Goal: Information Seeking & Learning: Learn about a topic

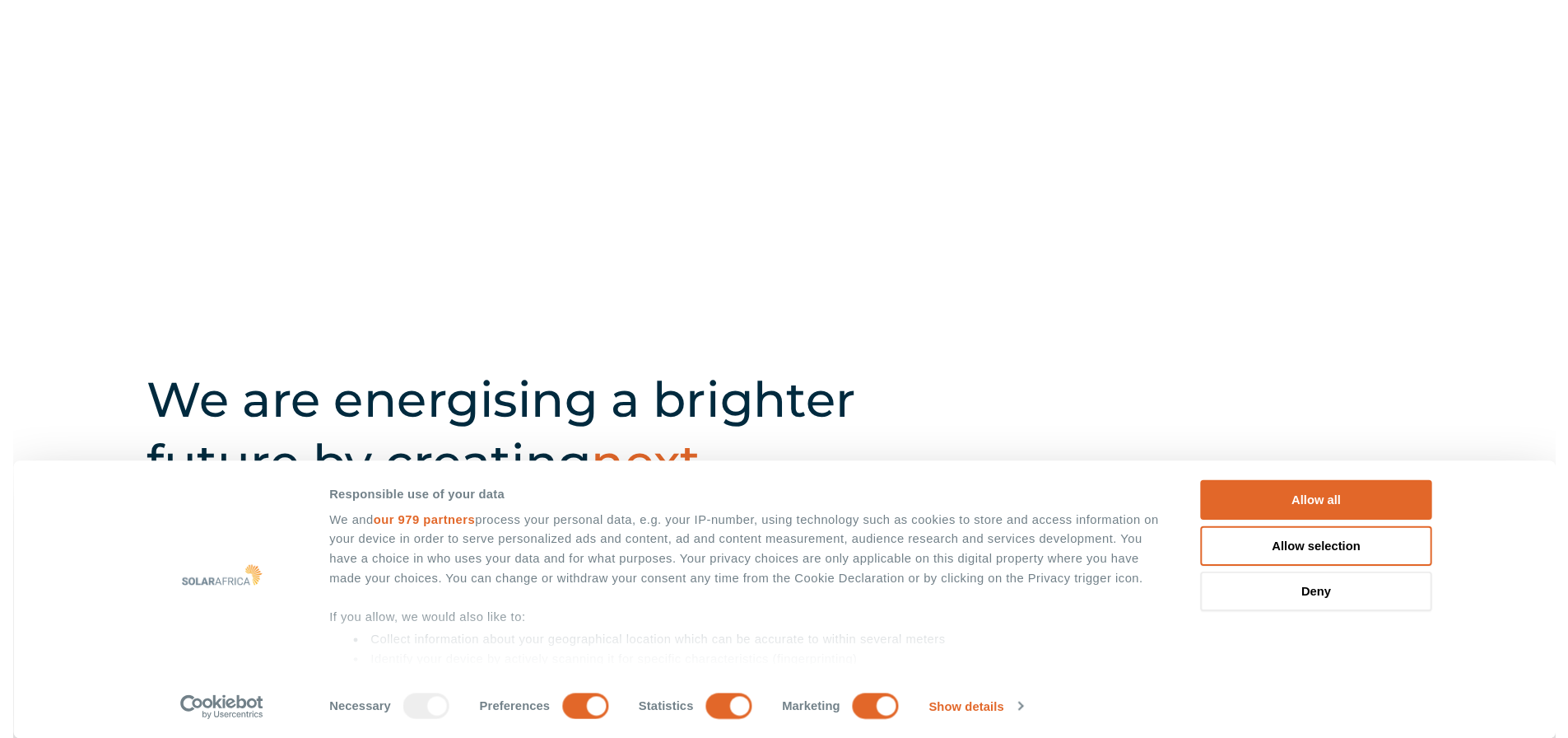
scroll to position [576, 0]
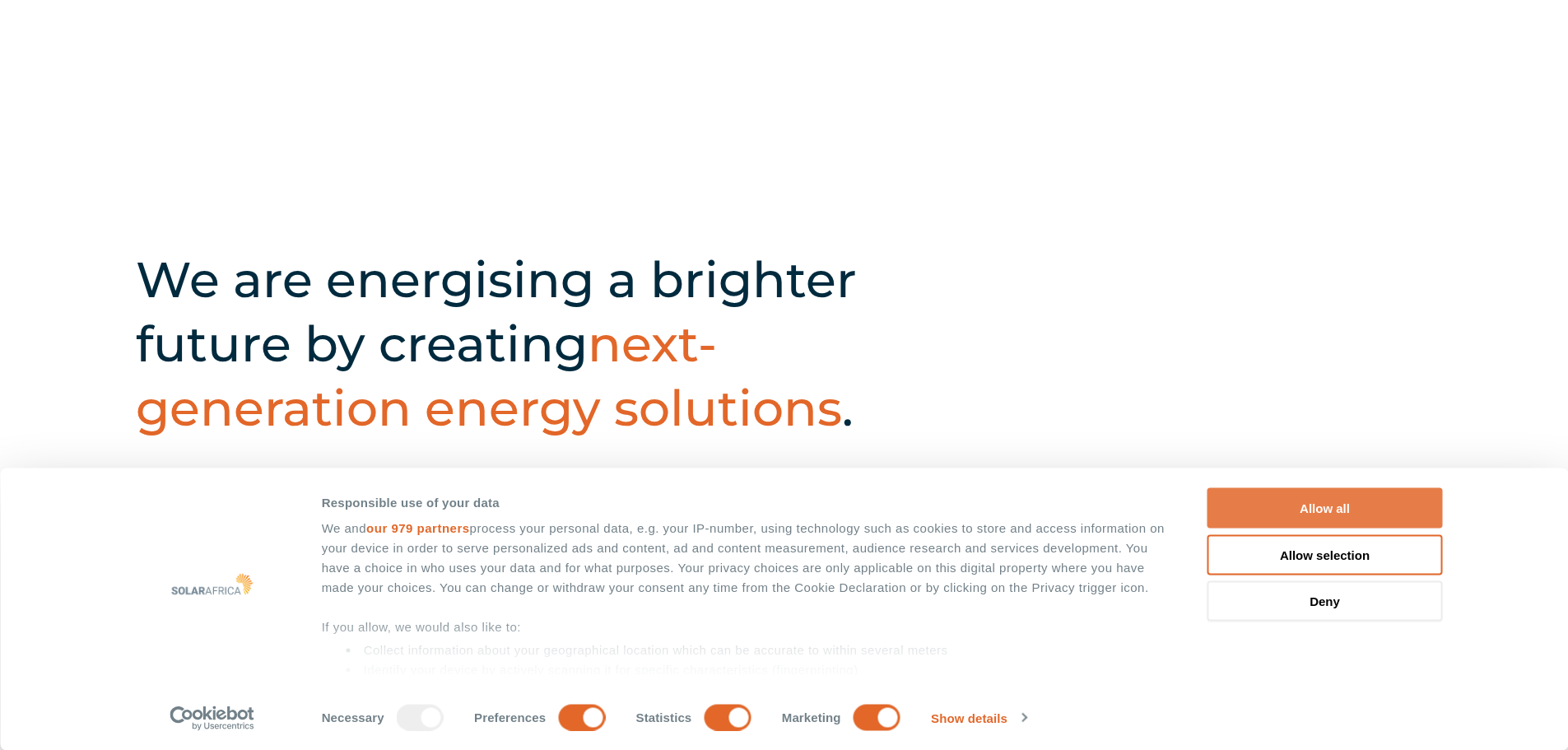
click at [1235, 515] on button "Allow all" at bounding box center [1325, 508] width 235 height 40
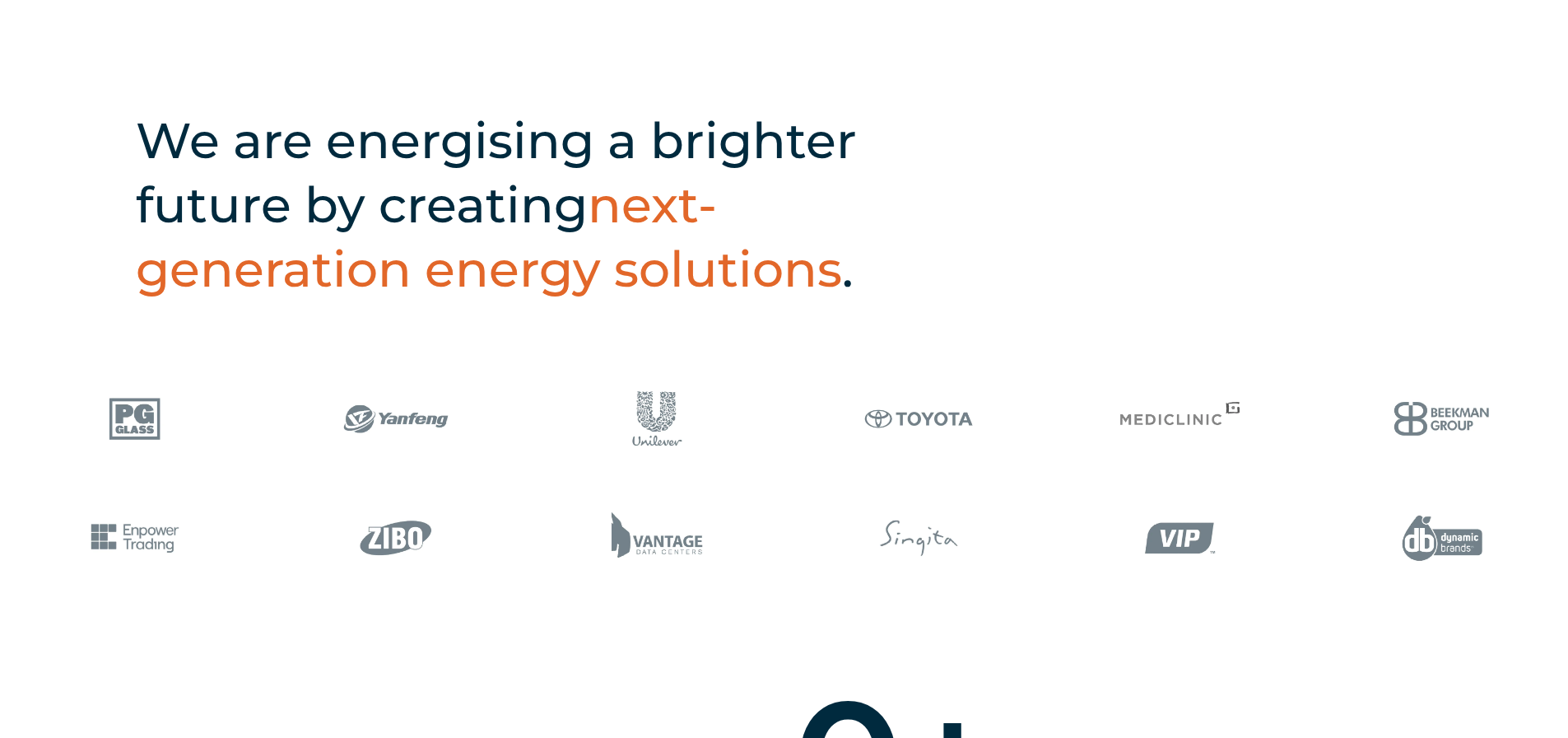
scroll to position [494, 0]
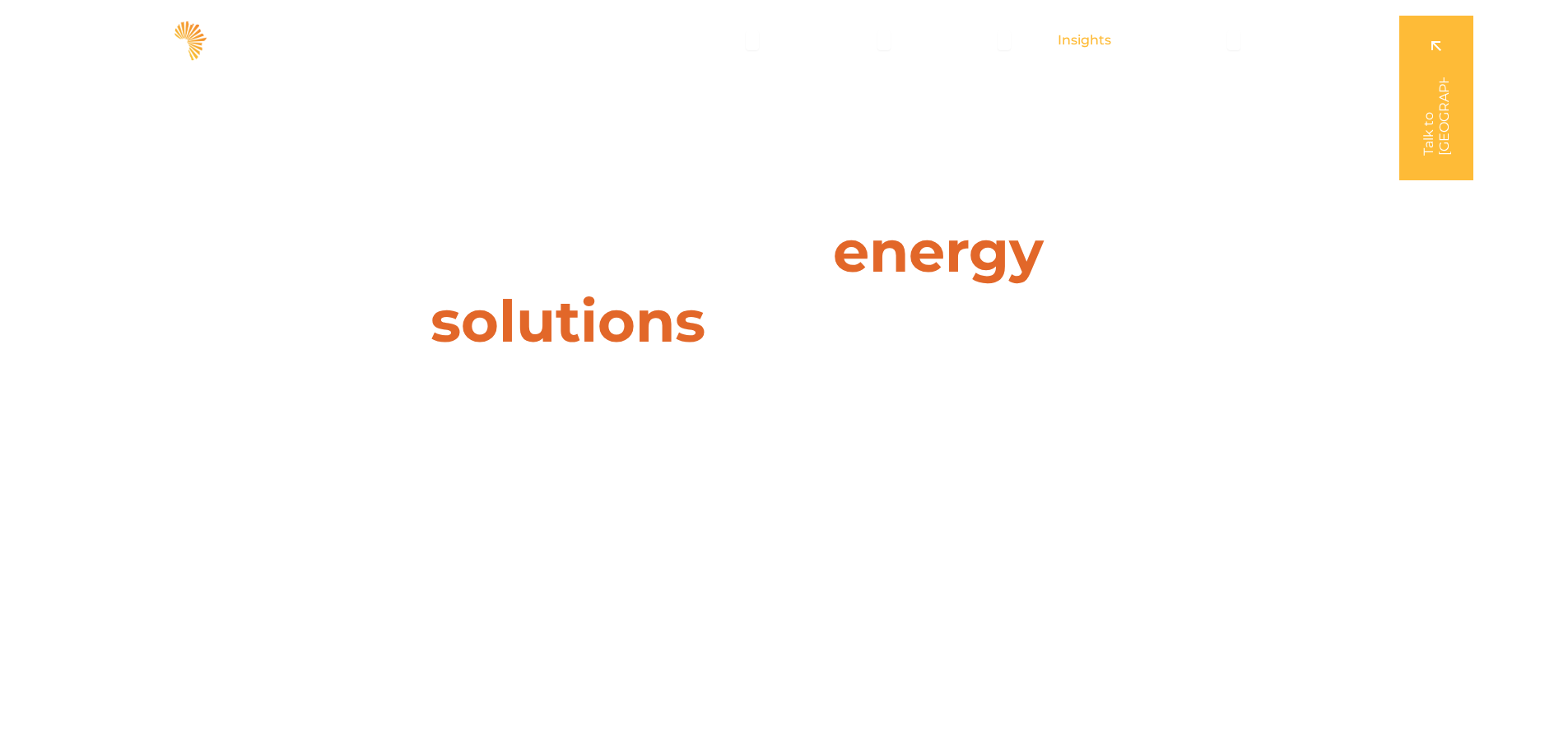
click at [1106, 48] on span "Insights" at bounding box center [1084, 40] width 53 height 20
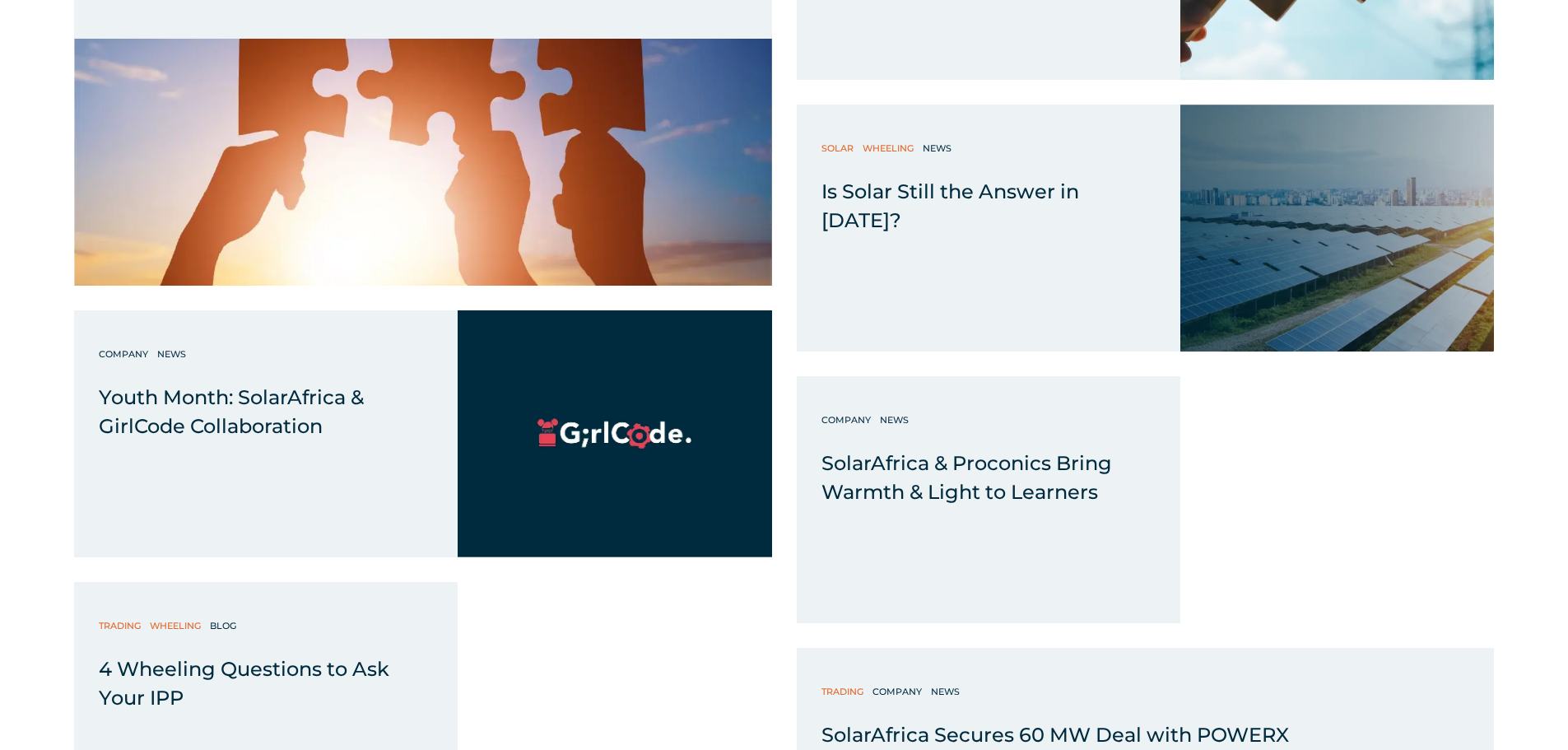
scroll to position [1400, 0]
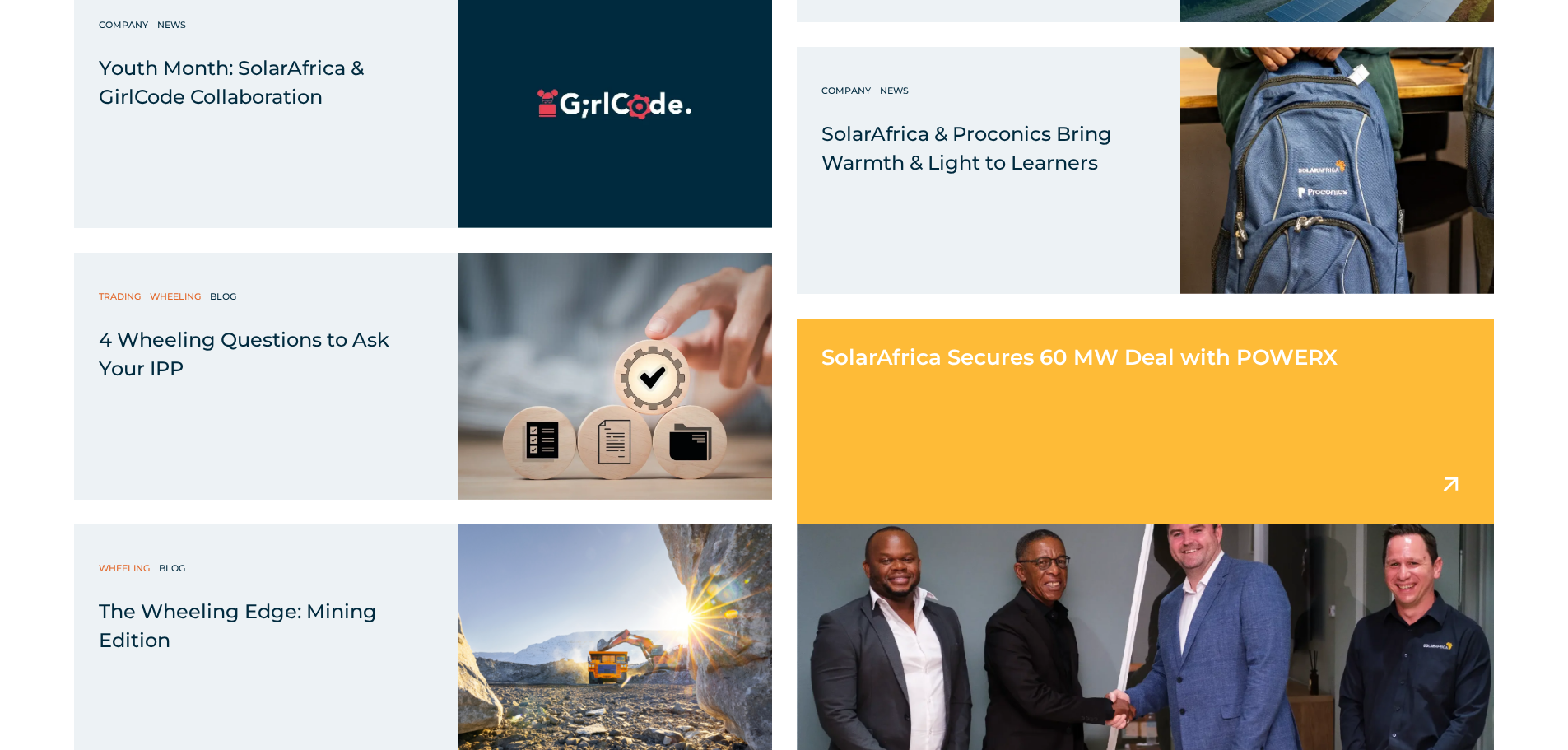
click at [936, 382] on div "SolarAfrica Secures 60 MW Deal with POWERX" at bounding box center [1146, 421] width 698 height 206
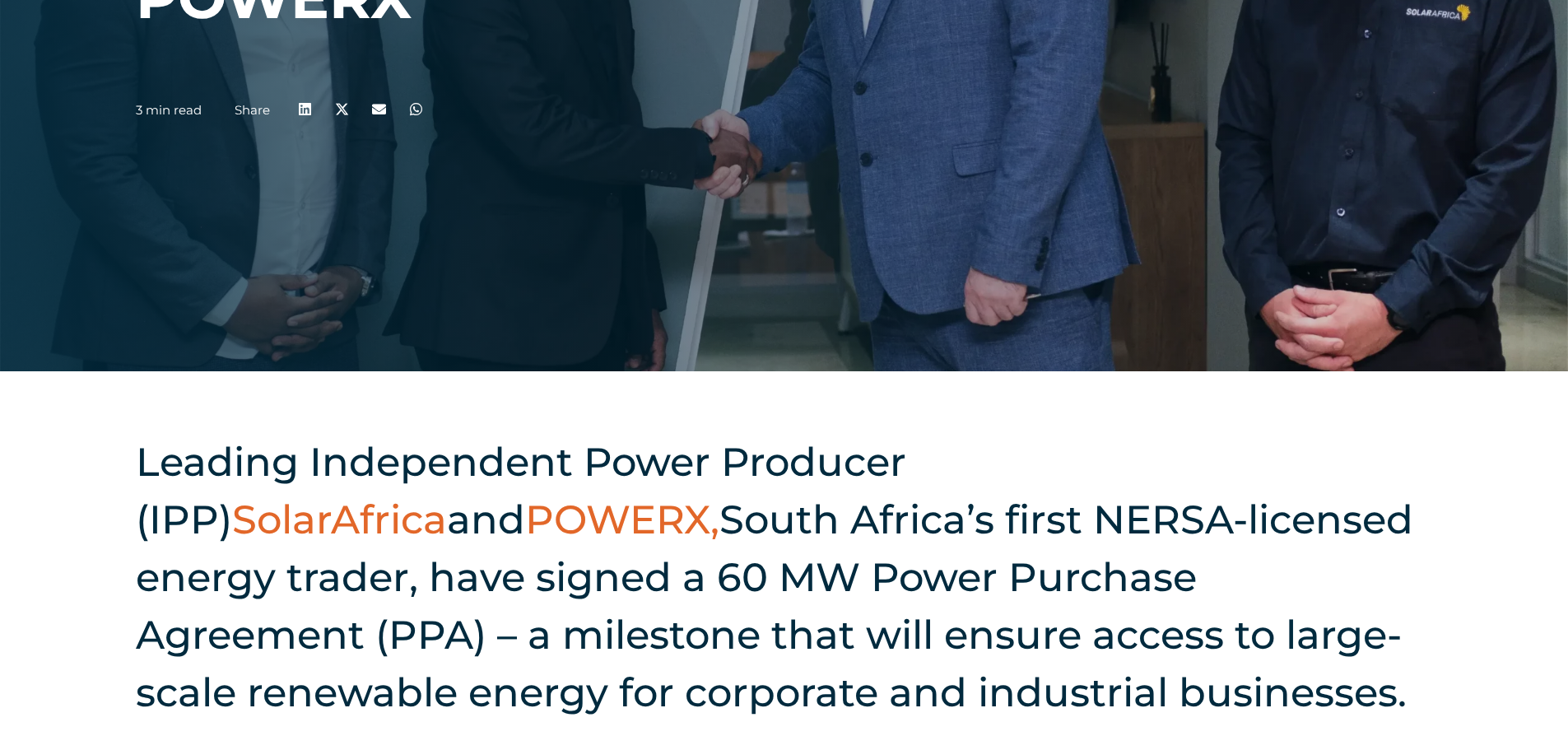
scroll to position [659, 0]
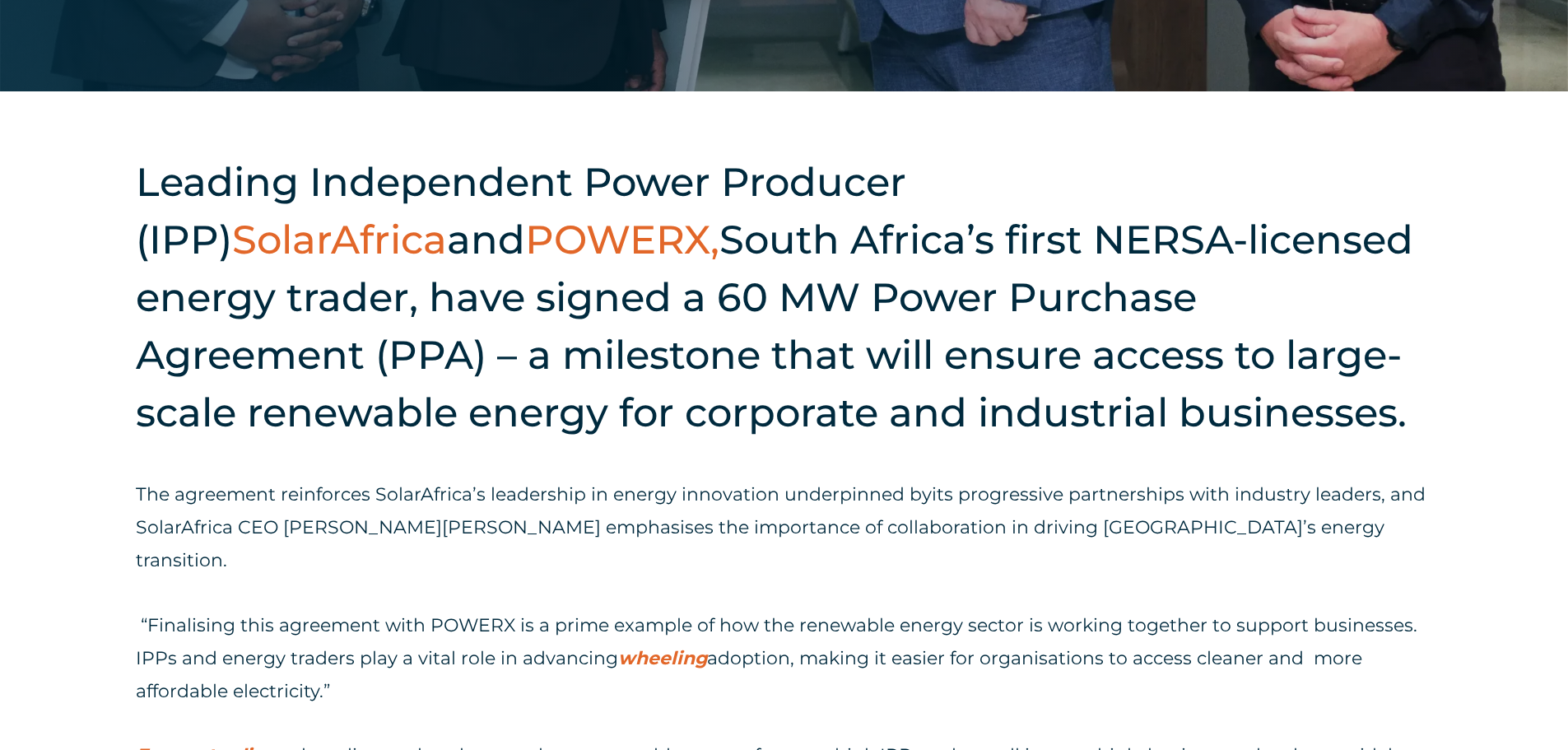
click at [654, 292] on h2 "Leading Independent Power Producer (IPP) SolarAfrica and POWERX, South Africa’s…" at bounding box center [784, 298] width 1296 height 288
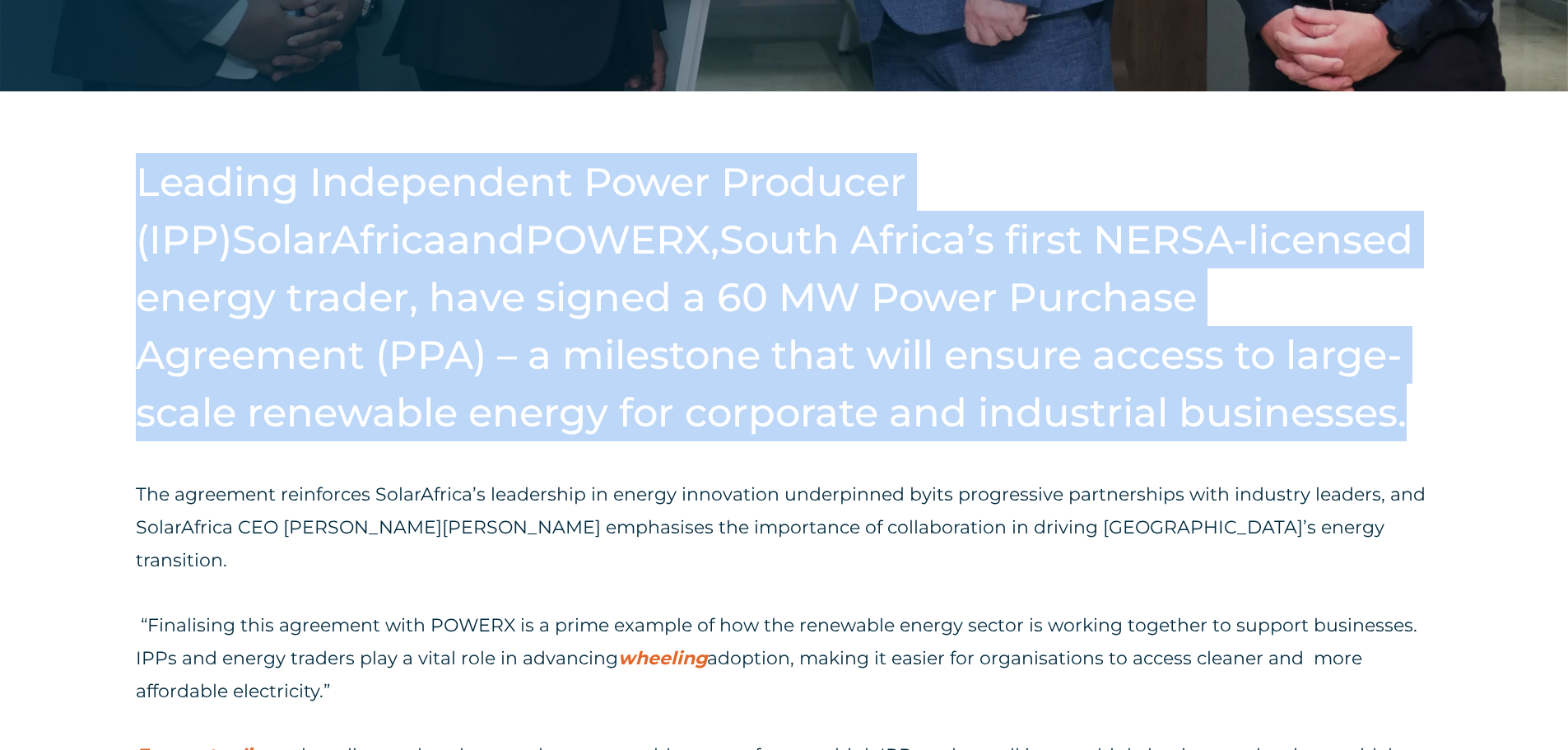
click at [654, 292] on h2 "Leading Independent Power Producer (IPP) SolarAfrica and POWERX, South Africa’s…" at bounding box center [784, 298] width 1296 height 288
click at [554, 203] on h2 "Leading Independent Power Producer (IPP) SolarAfrica and POWERX, South Africa’s…" at bounding box center [784, 298] width 1296 height 288
click at [531, 304] on h2 "Leading Independent Power Producer (IPP) SolarAfrica and POWERX, South Africa’s…" at bounding box center [784, 298] width 1296 height 288
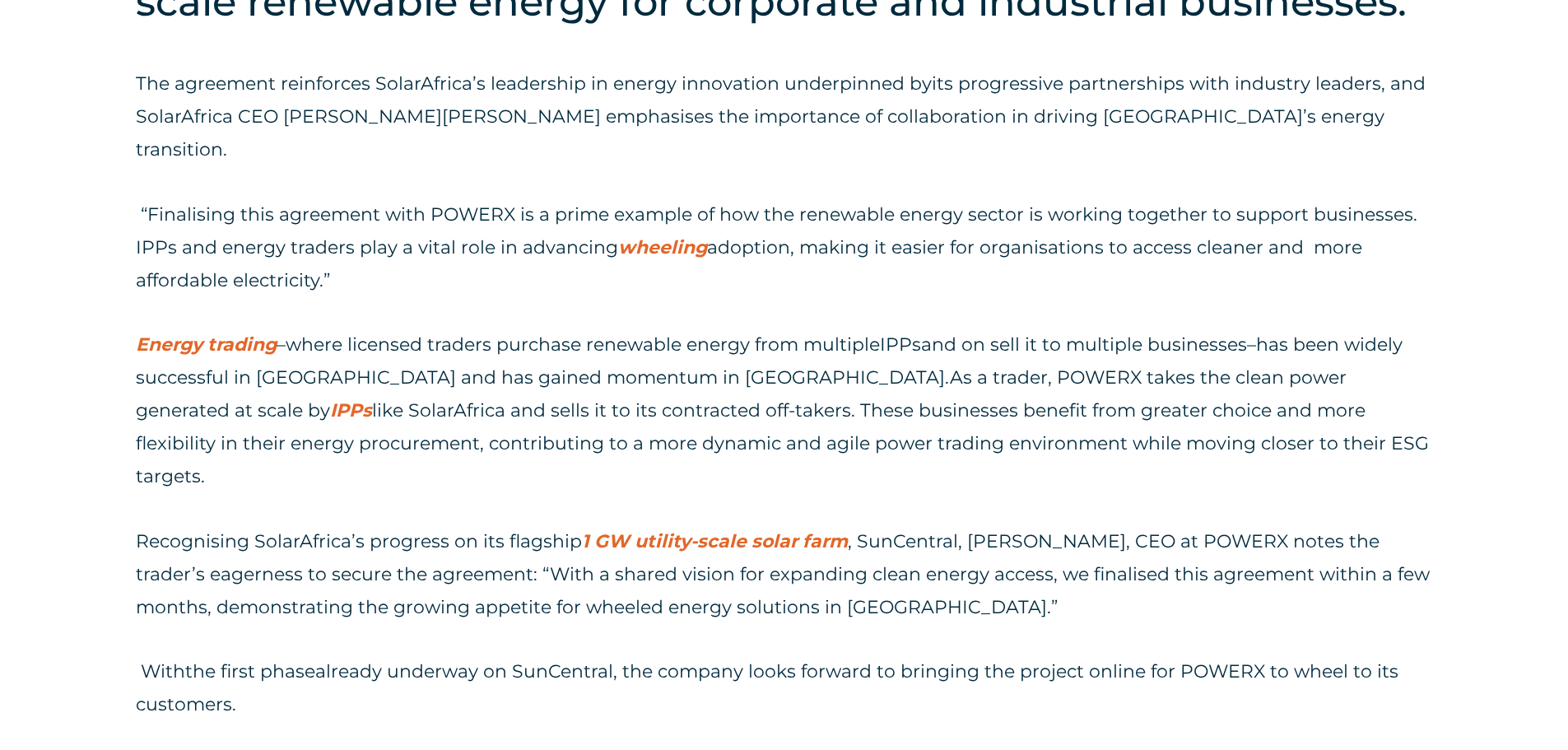
scroll to position [1070, 0]
click at [617, 336] on span "has been widely successful in Europe and has gained momentum in South Africa." at bounding box center [769, 359] width 1266 height 55
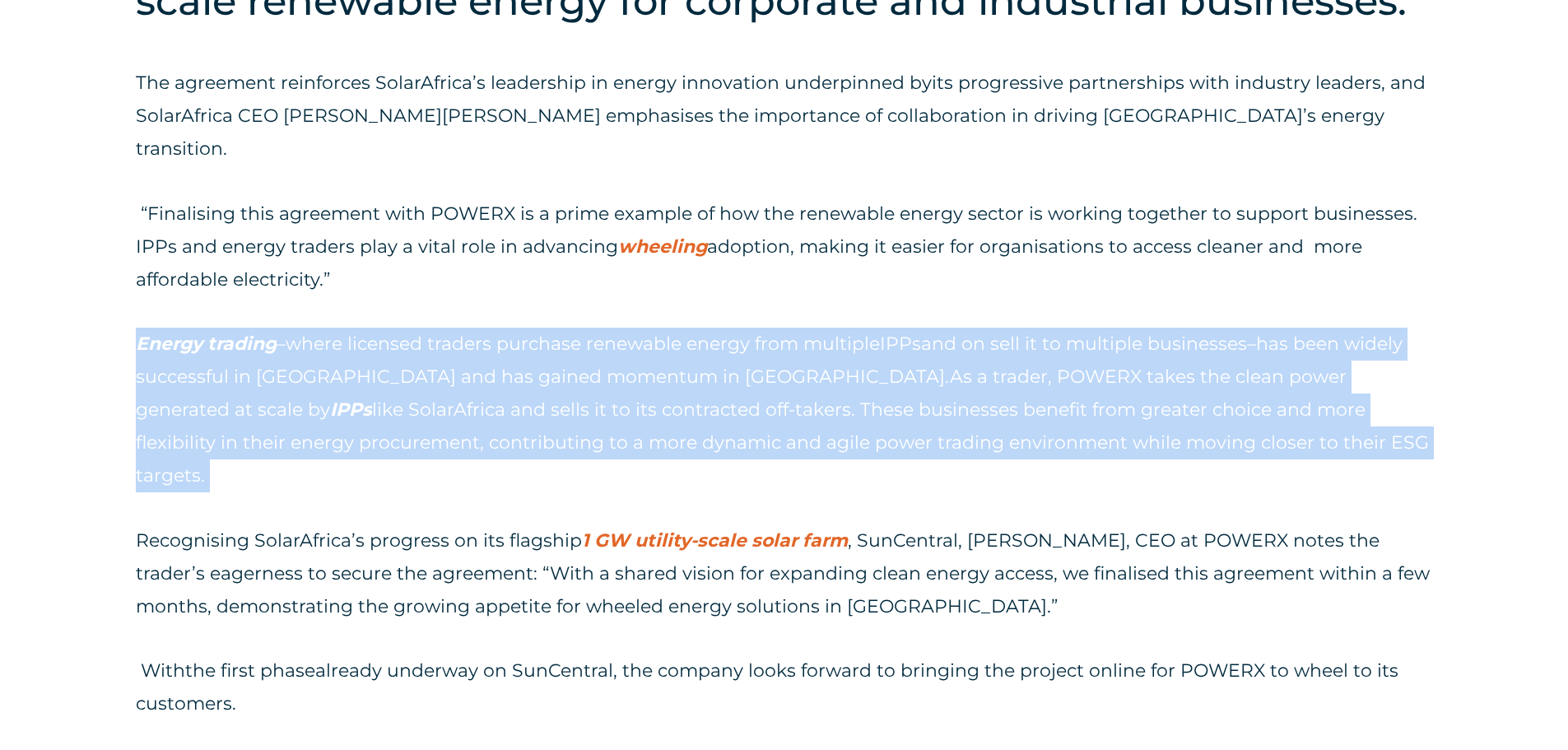
click at [617, 336] on span "has been widely successful in Europe and has gained momentum in South Africa." at bounding box center [769, 359] width 1266 height 55
click at [618, 347] on span "has been widely successful in Europe and has gained momentum in South Africa." at bounding box center [769, 359] width 1266 height 55
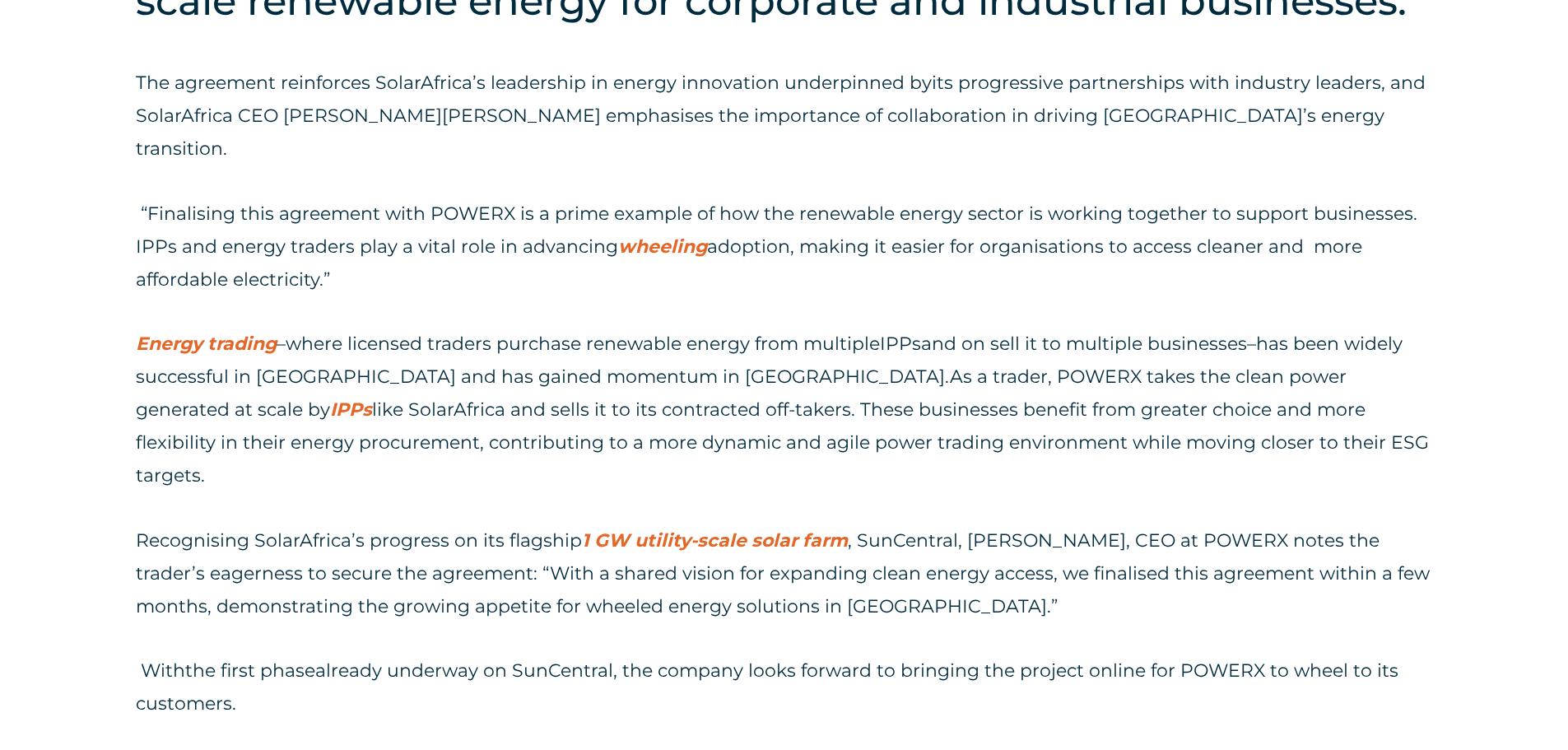
click at [758, 529] on span "1 GW utility-scale solar farm" at bounding box center [715, 541] width 266 height 22
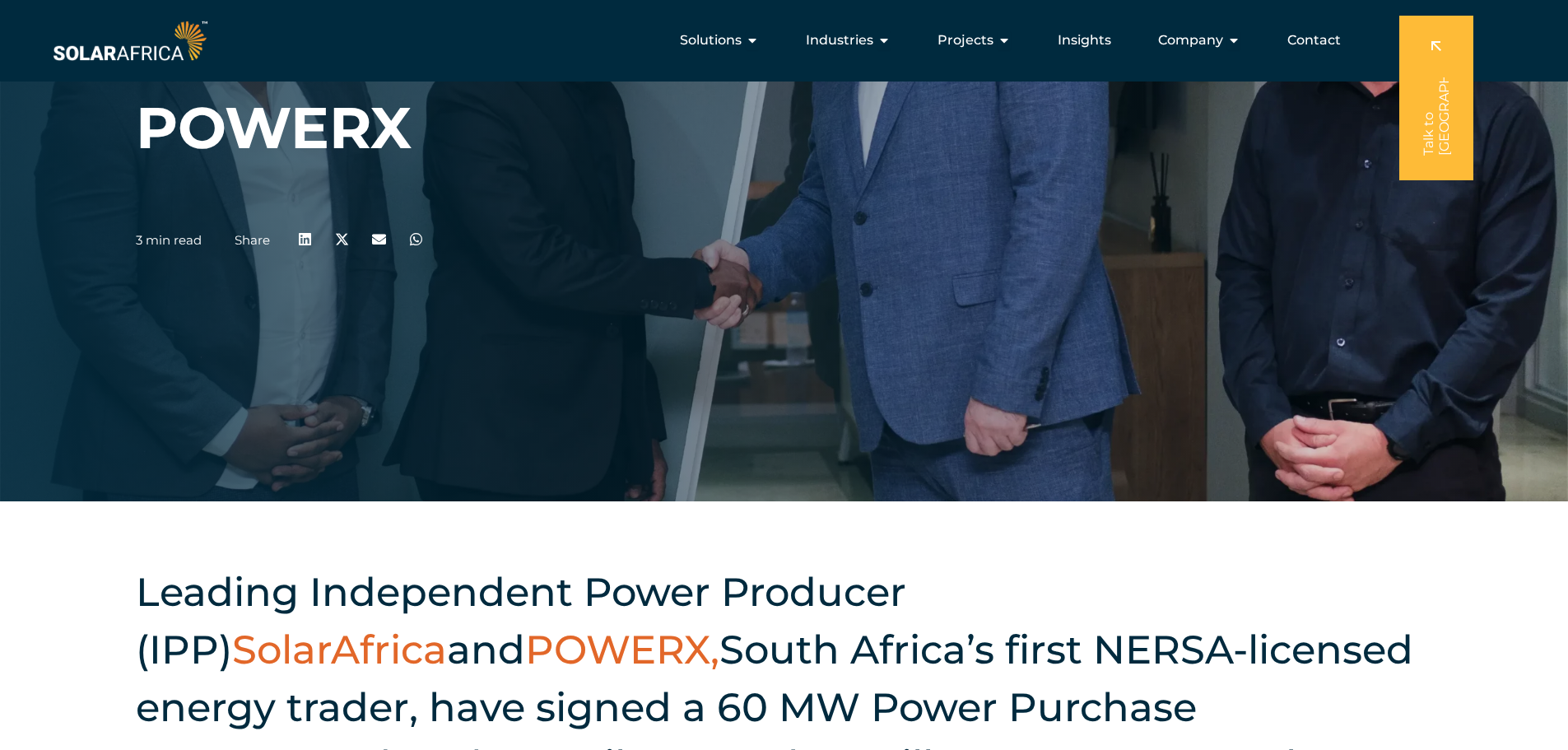
scroll to position [247, 0]
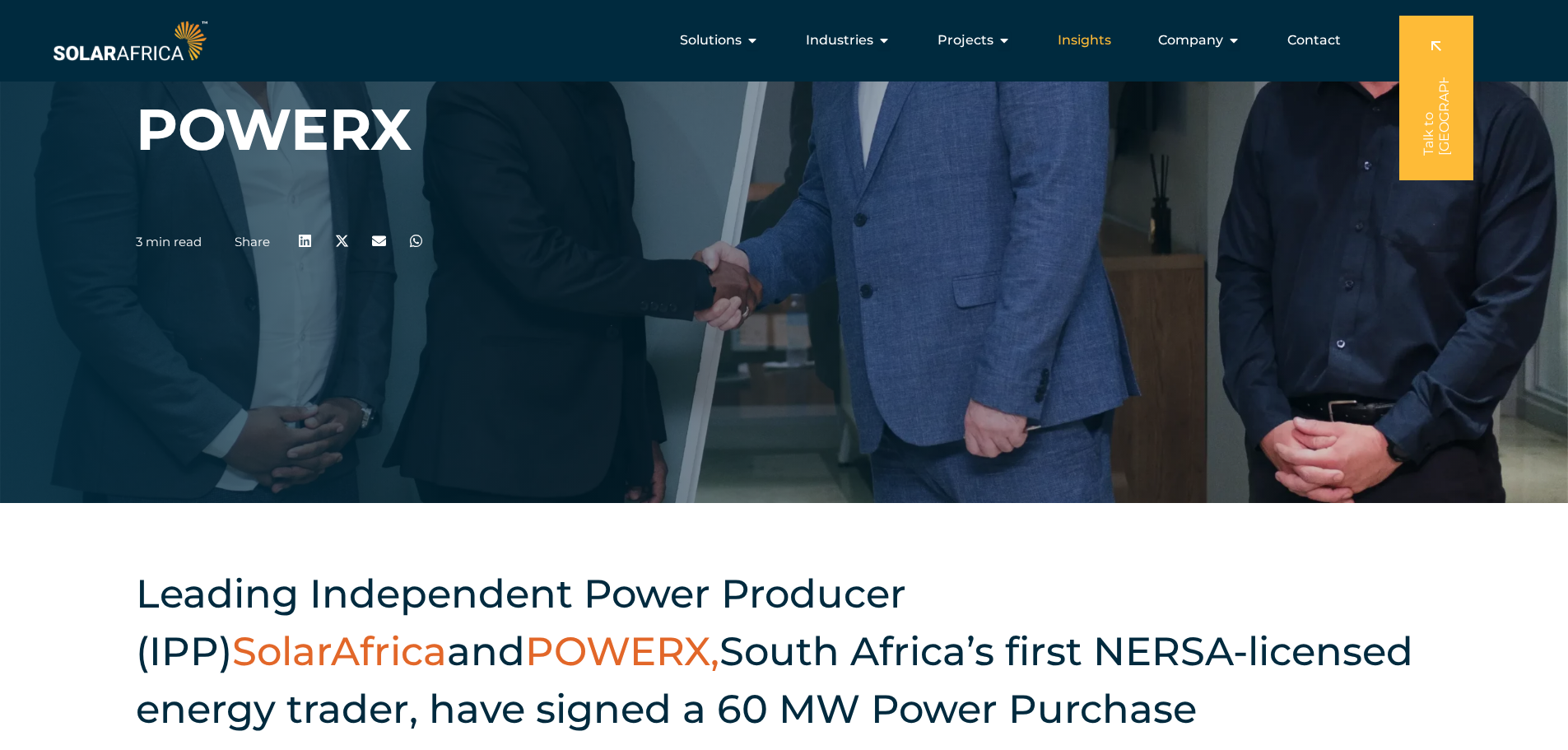
click at [1104, 45] on span "Insights" at bounding box center [1084, 40] width 53 height 20
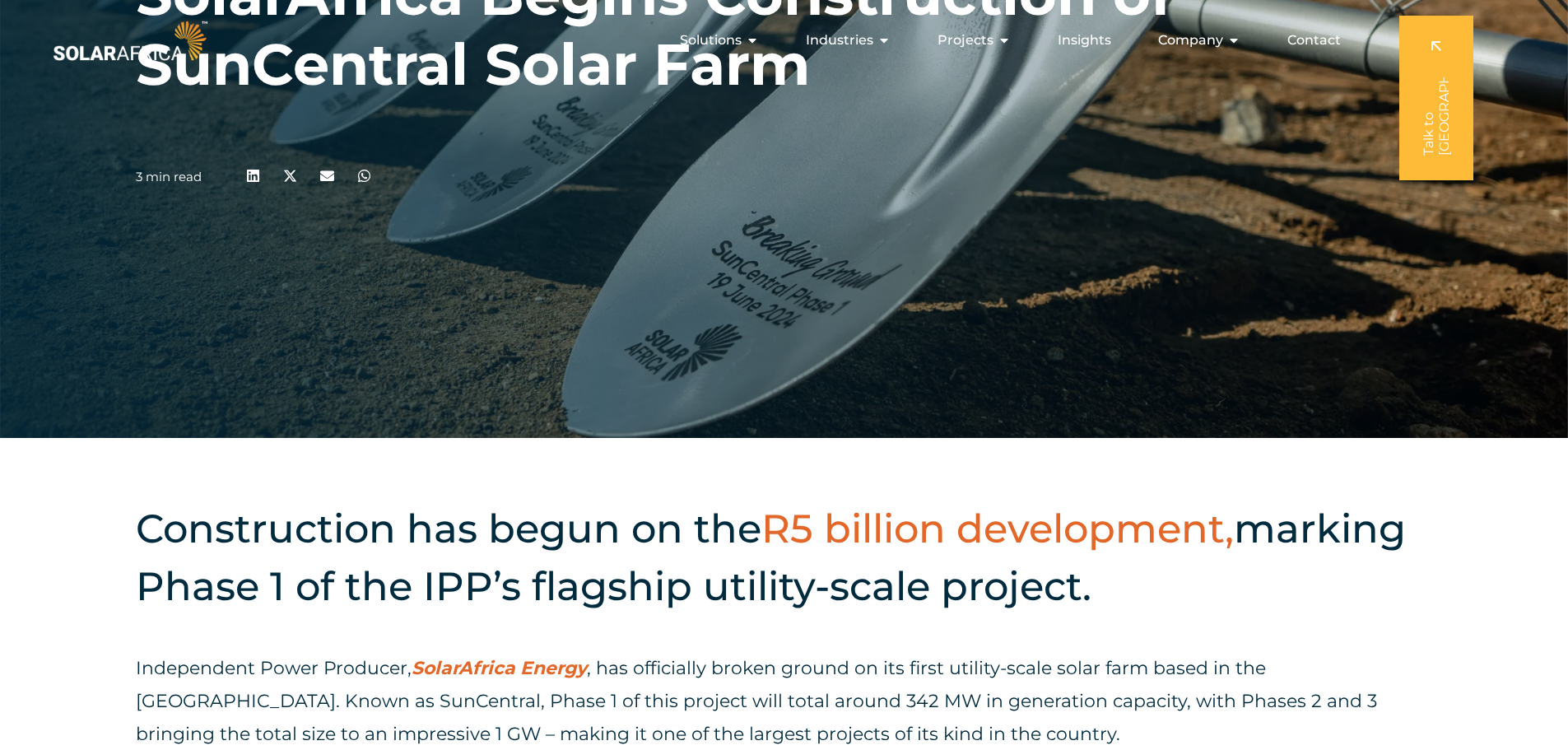
scroll to position [494, 0]
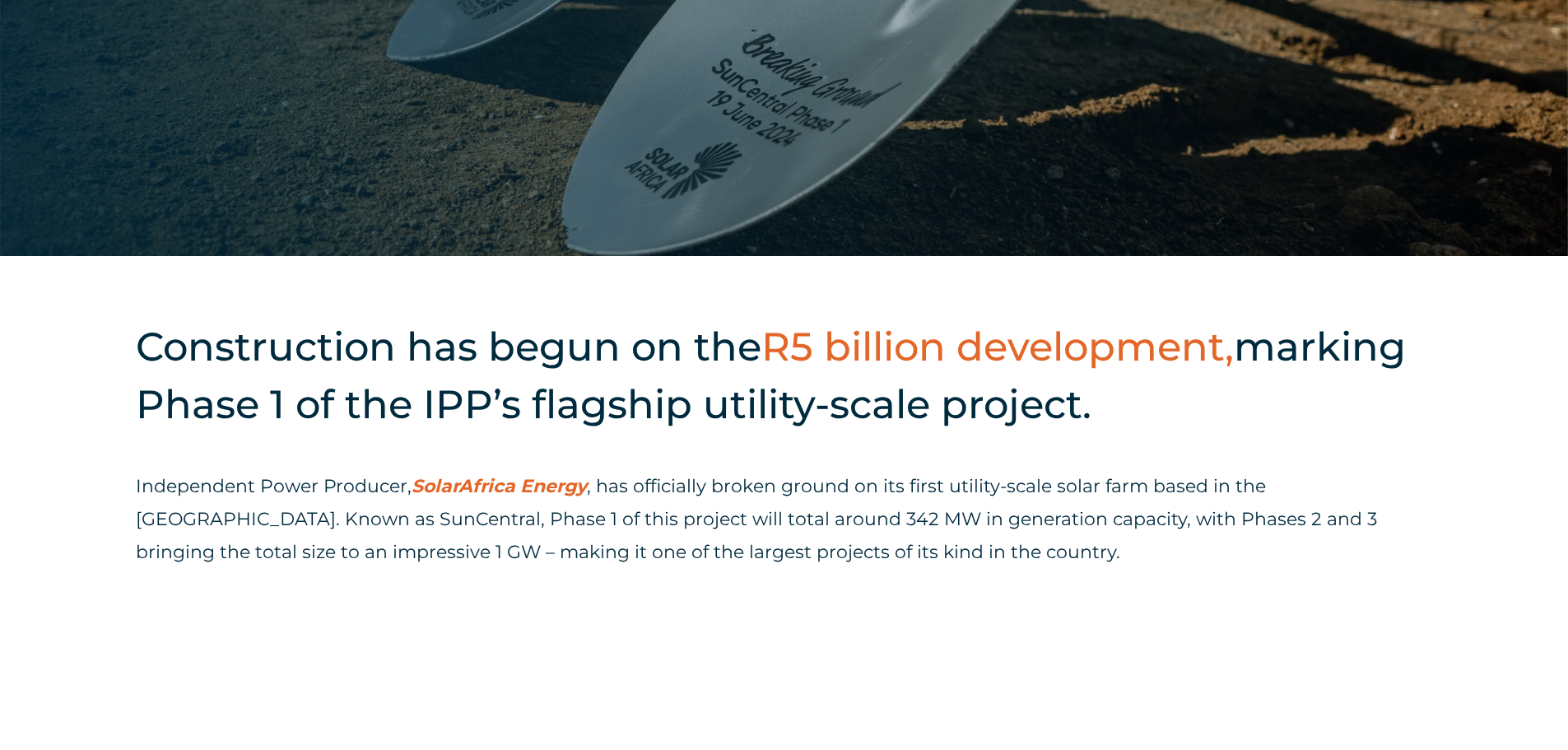
click at [818, 307] on div "Construction has begun on the R5 billion development, marking Phase 1 of the IP…" at bounding box center [784, 459] width 1568 height 407
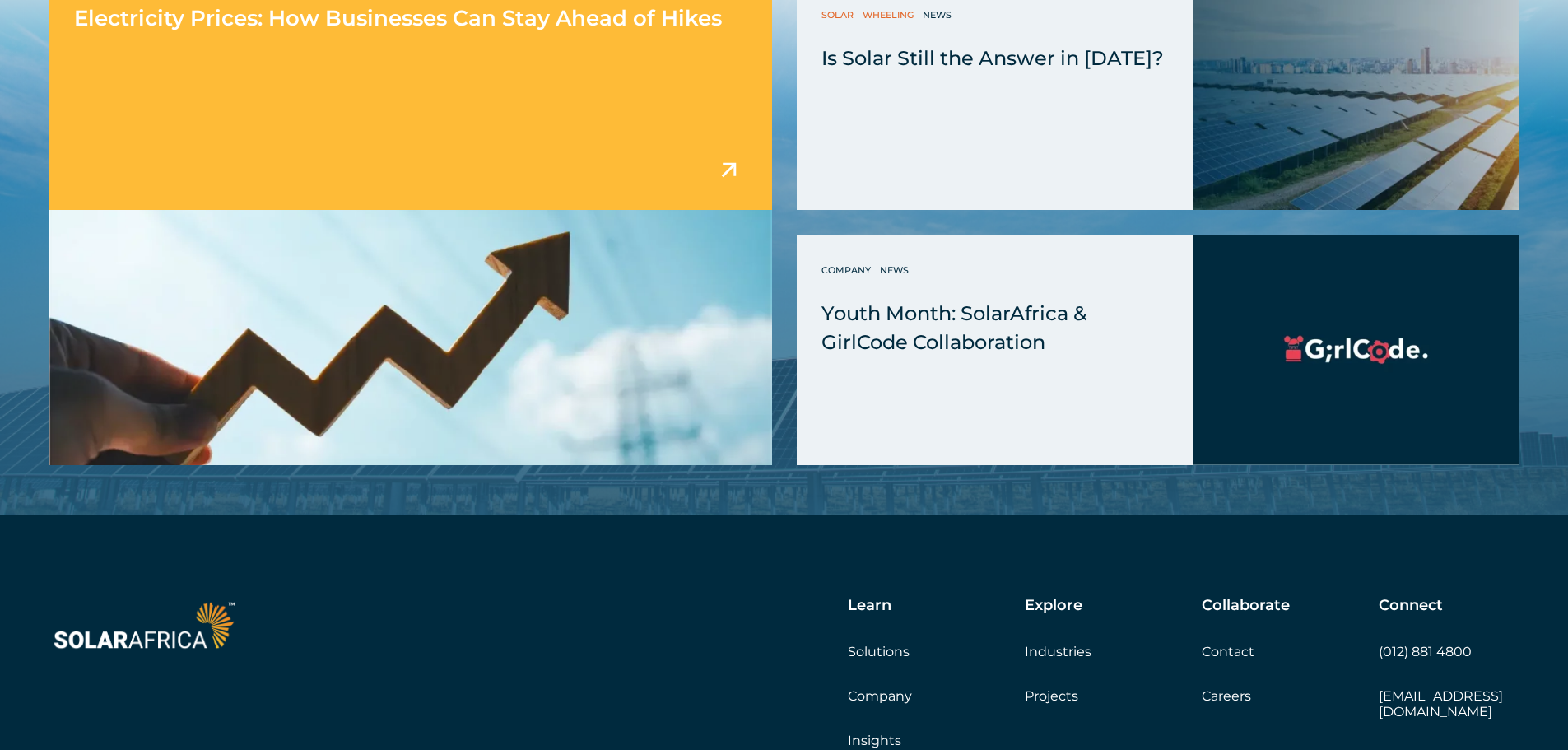
scroll to position [4774, 0]
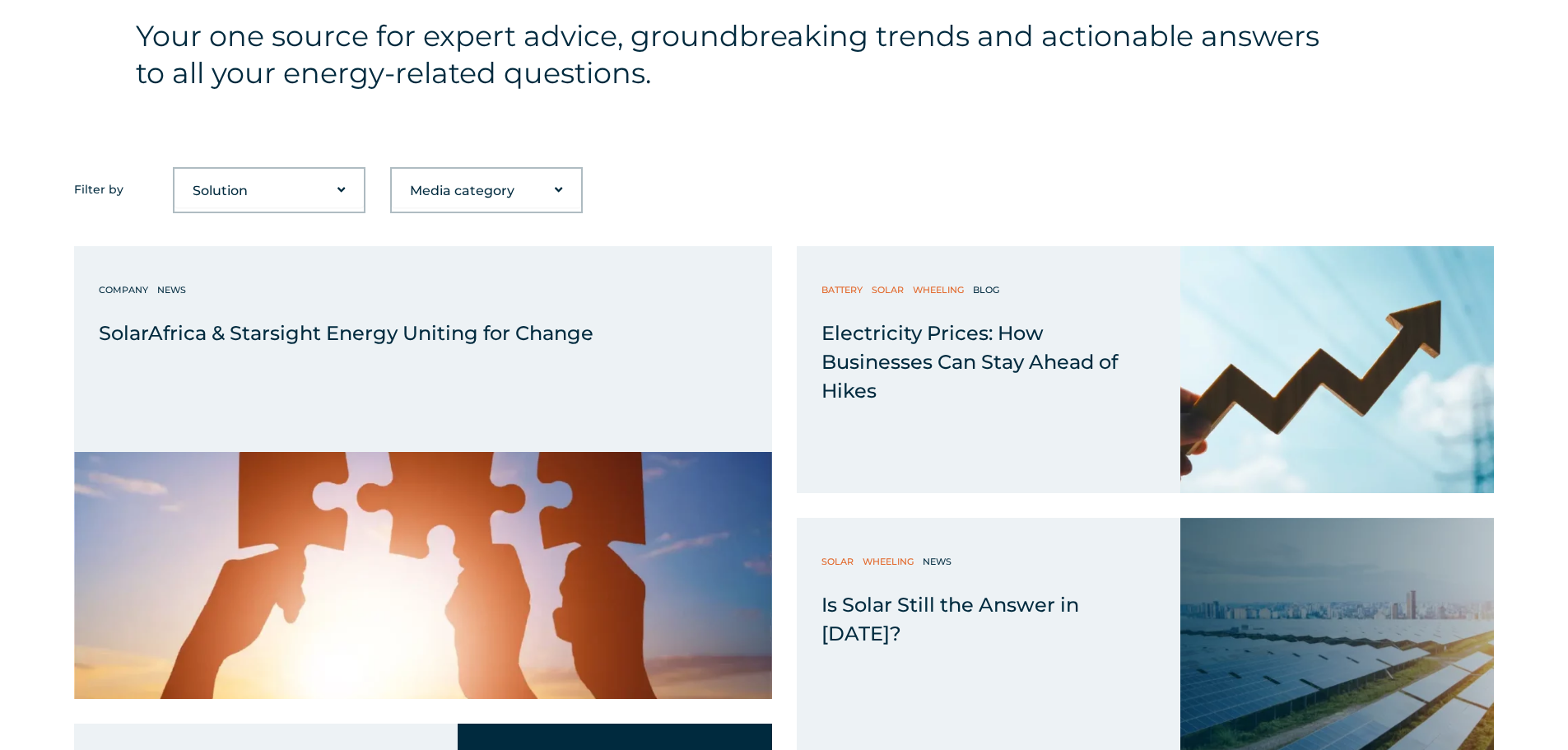
scroll to position [659, 0]
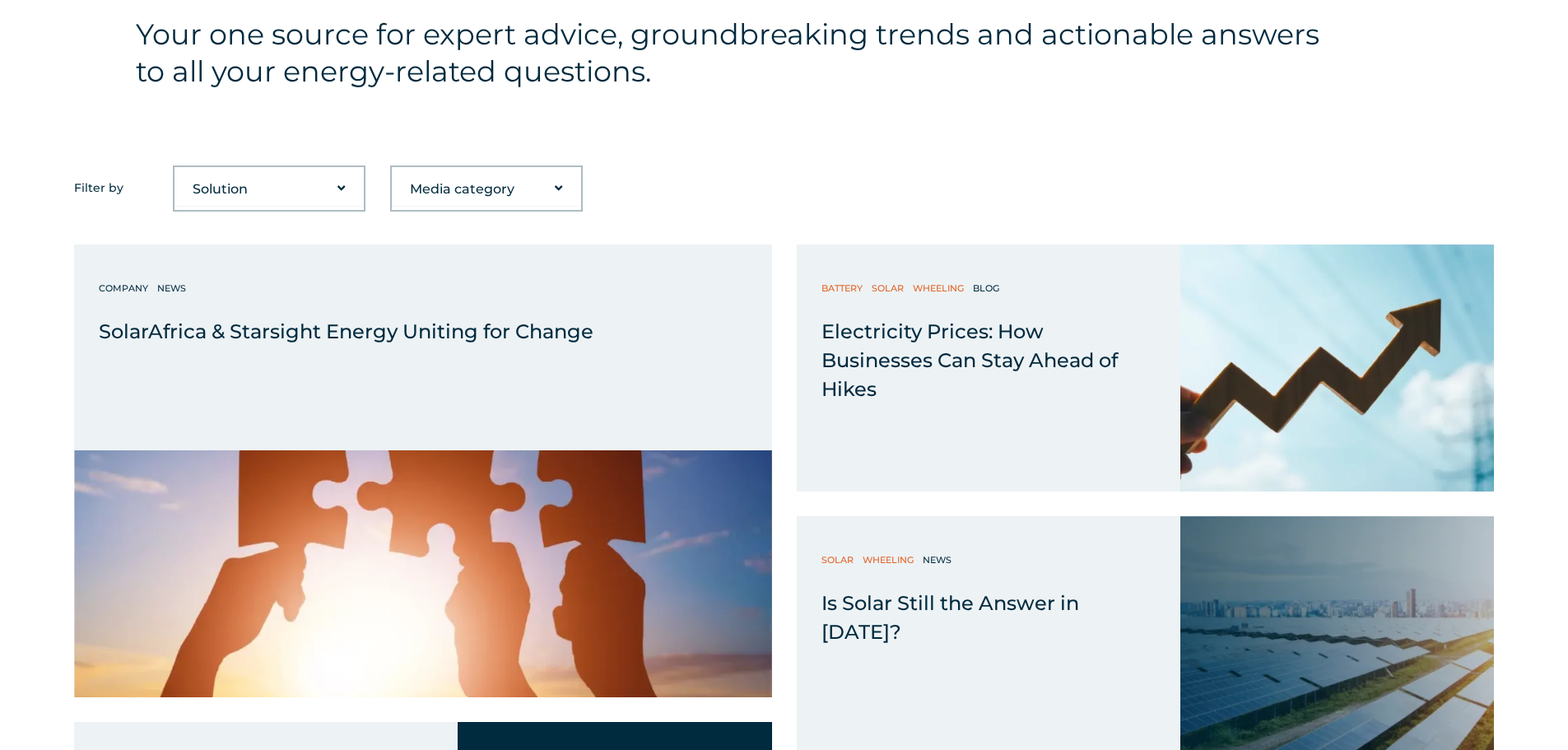
drag, startPoint x: 905, startPoint y: 326, endPoint x: 824, endPoint y: 158, distance: 186.5
click at [824, 158] on div "Your one source for expert advice, groundbreaking trends and actionable answers…" at bounding box center [784, 53] width 1568 height 224
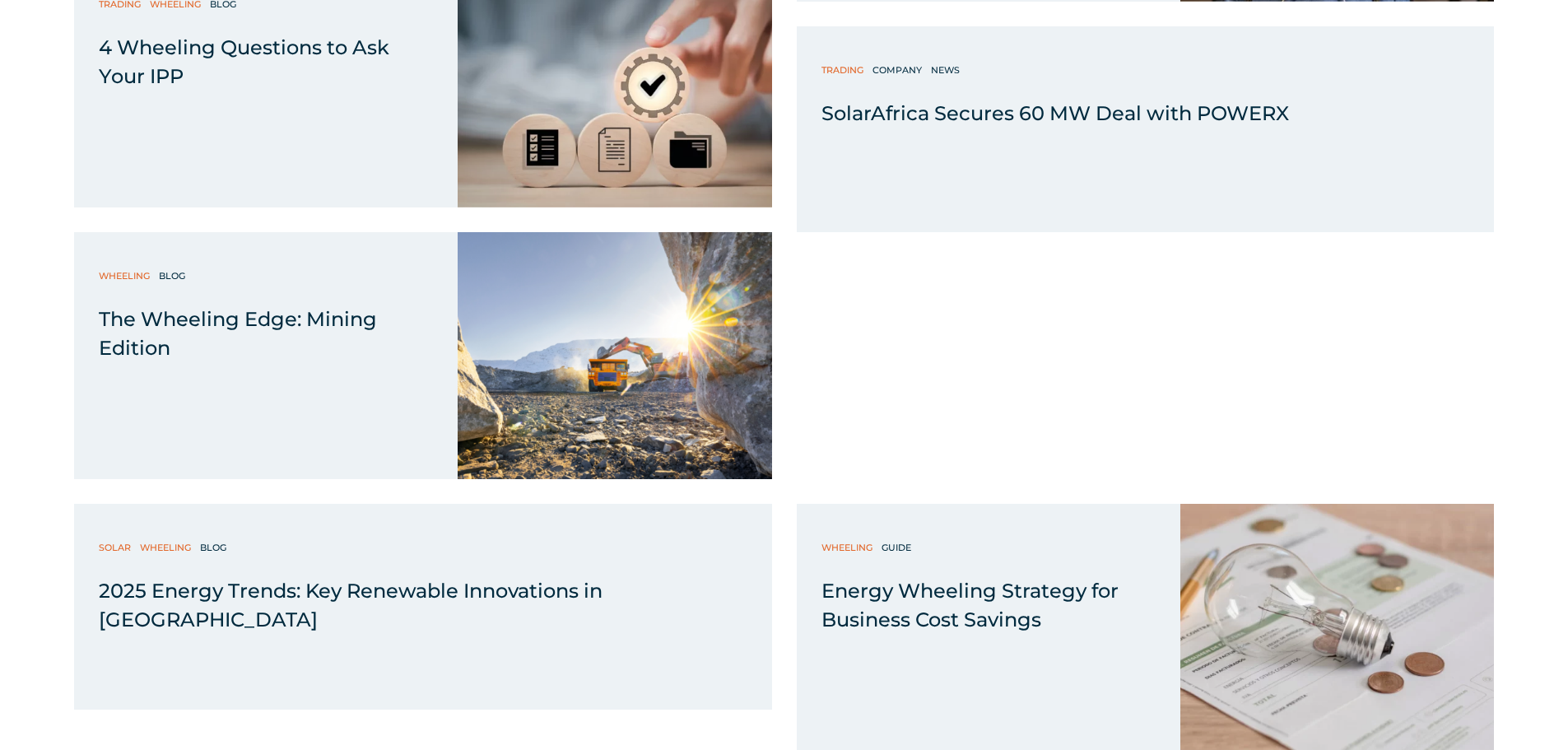
scroll to position [1893, 0]
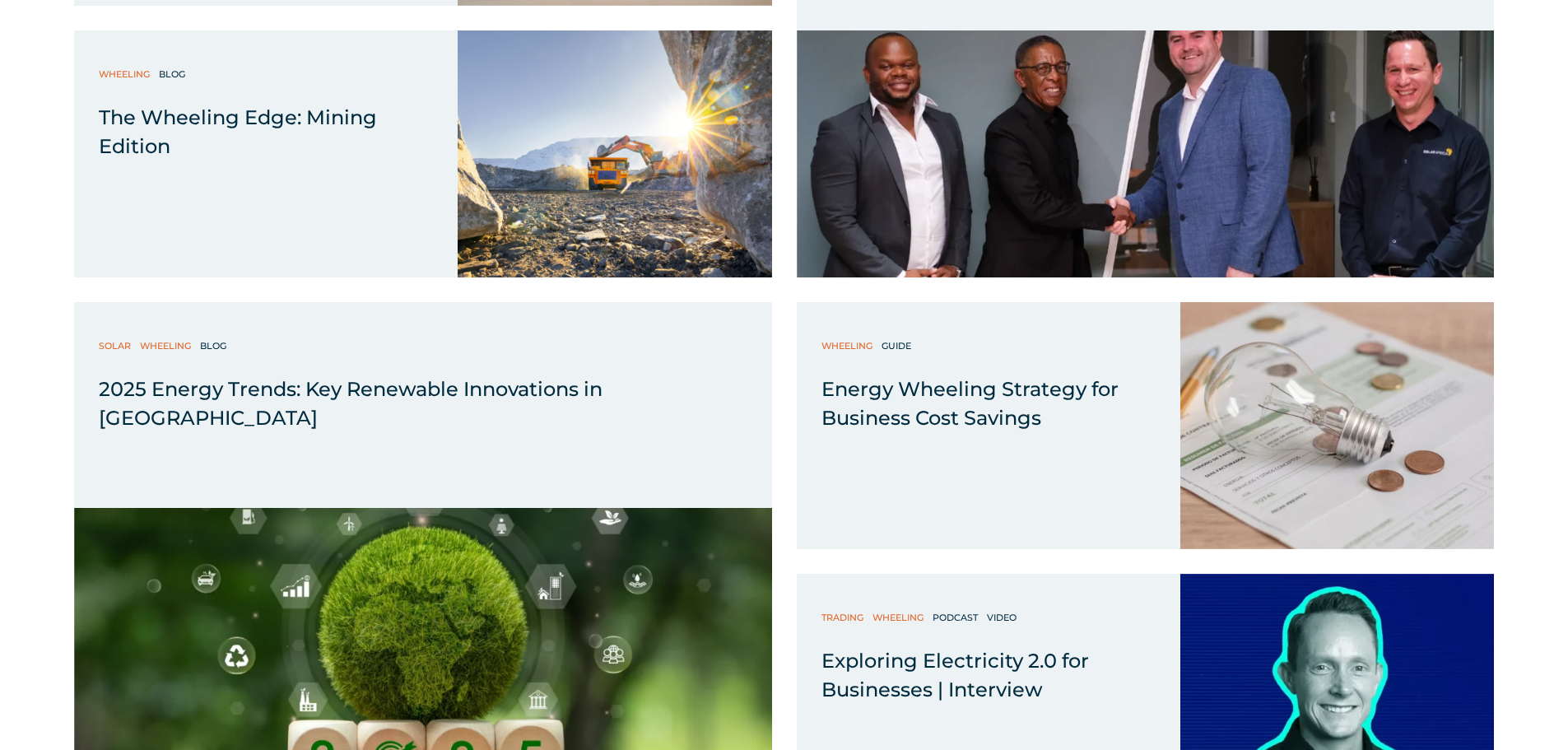
drag, startPoint x: 317, startPoint y: 339, endPoint x: 0, endPoint y: 421, distance: 327.4
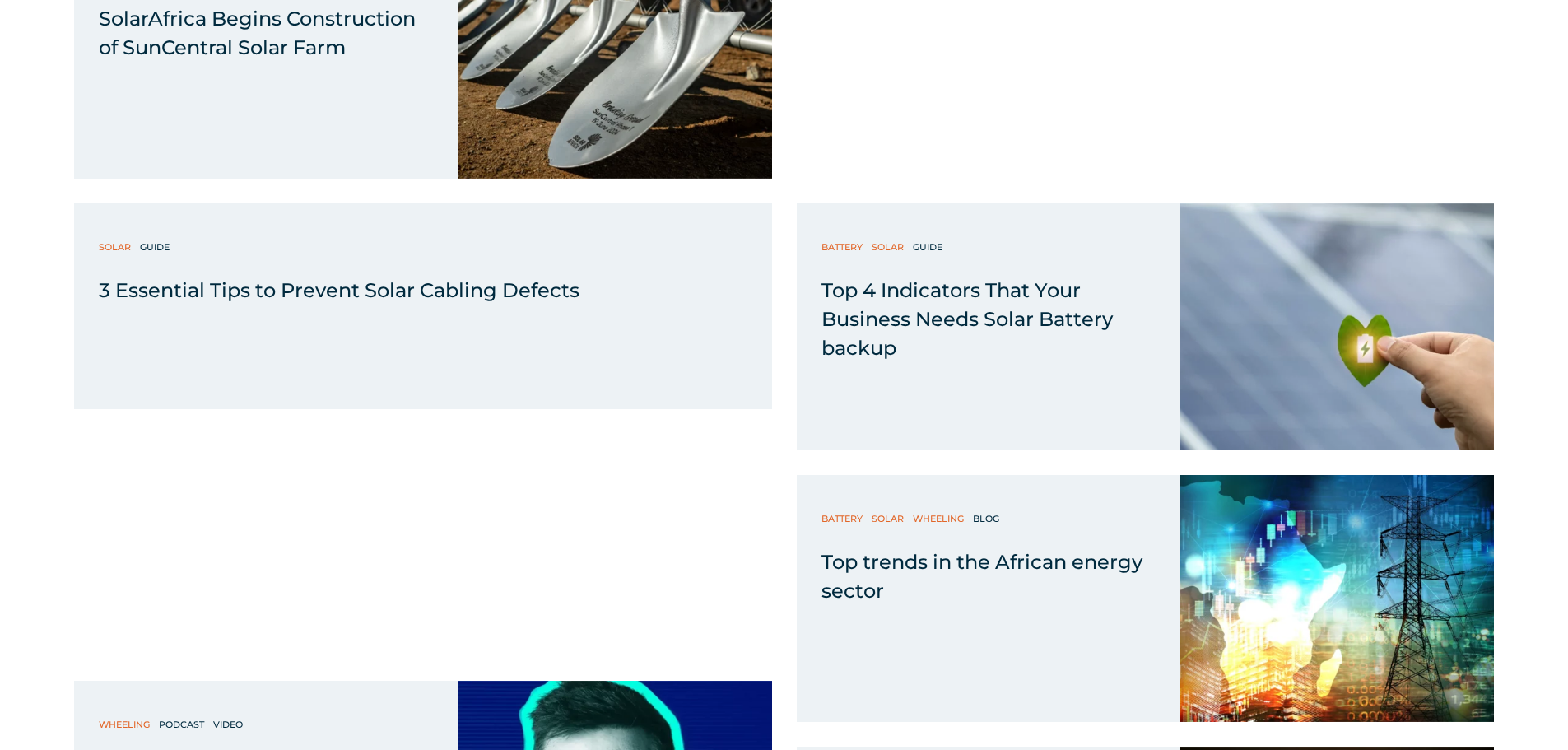
scroll to position [3292, 0]
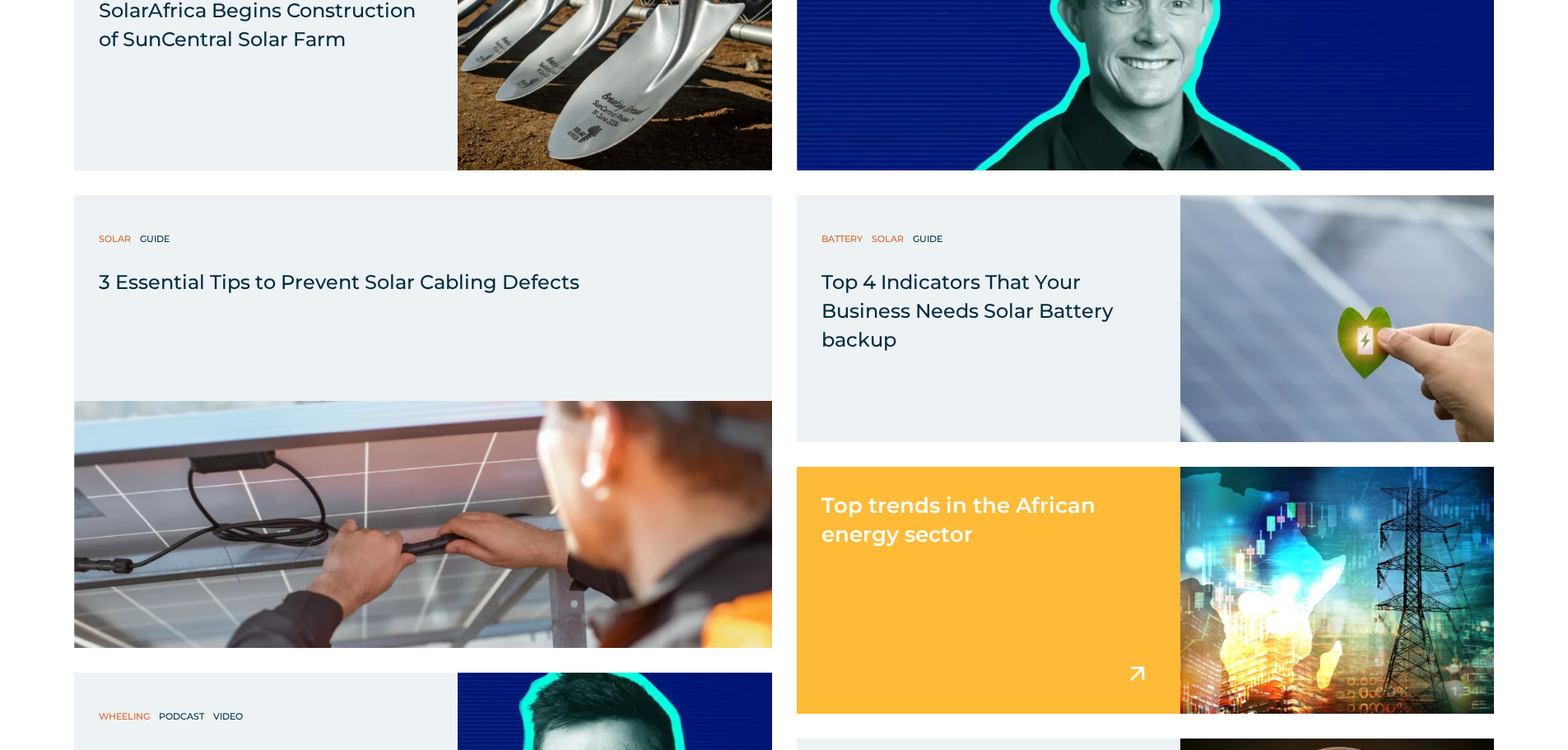
click at [945, 524] on span "Top trends in the African energy sector" at bounding box center [958, 519] width 275 height 55
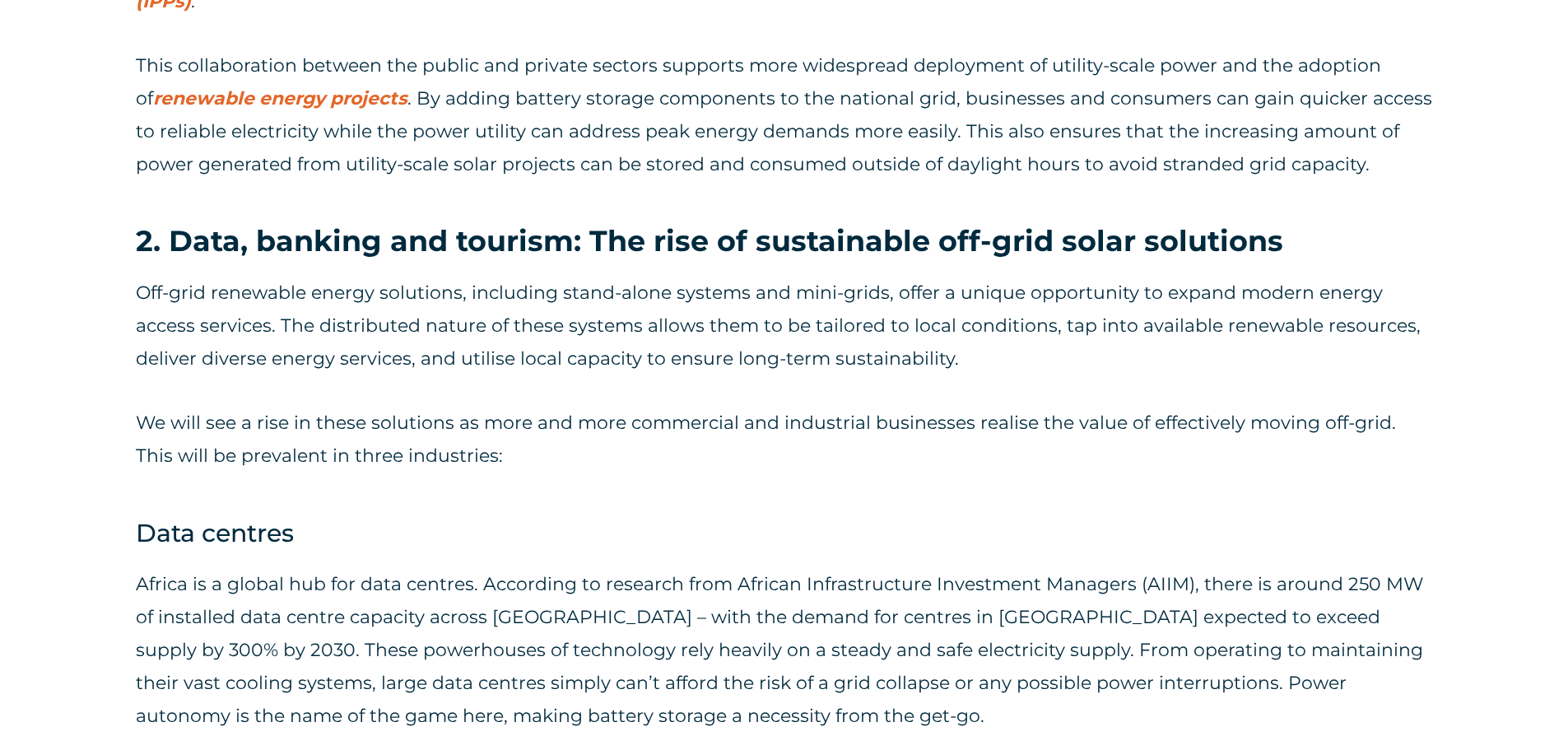
scroll to position [1811, 0]
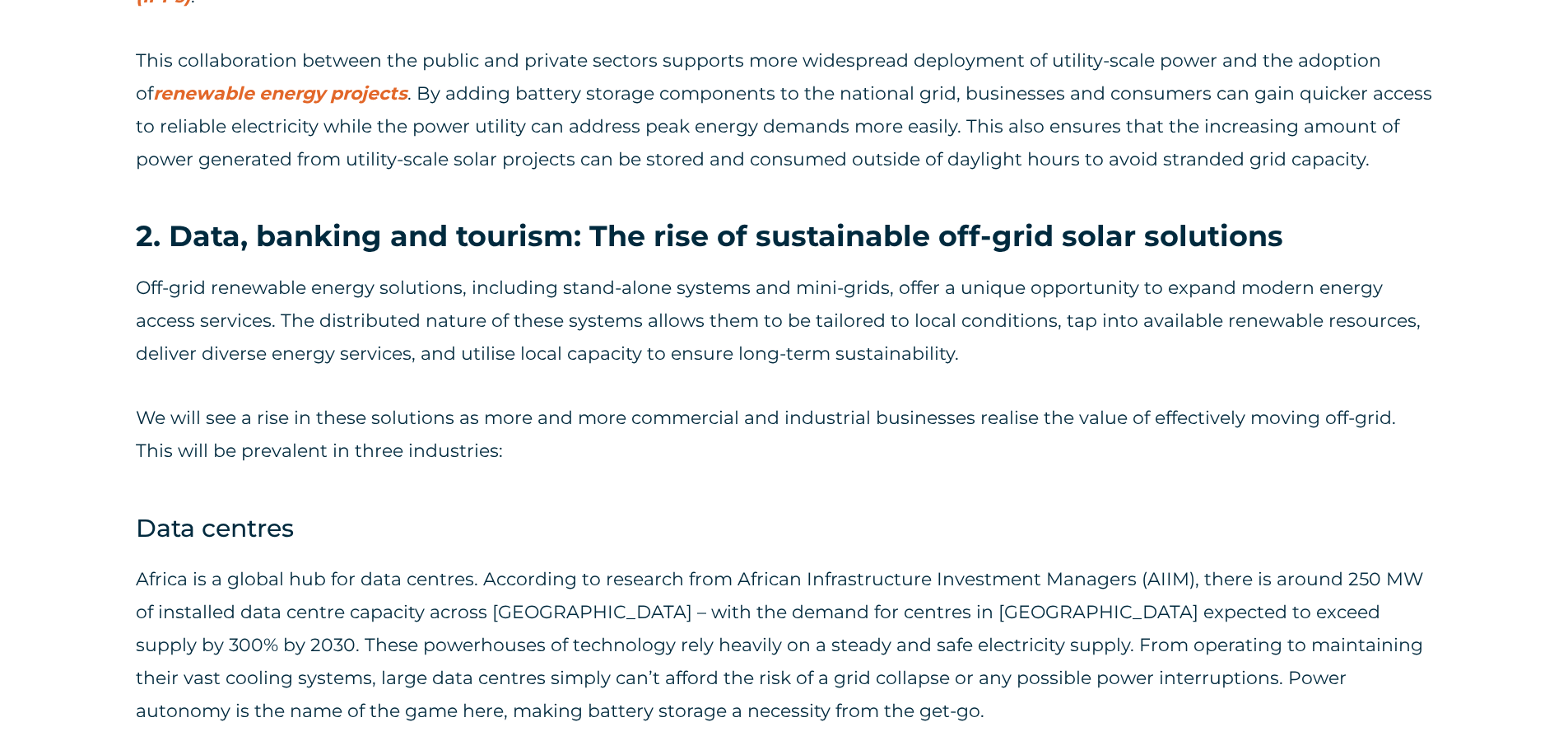
click at [570, 403] on p "We will see a rise in these solutions as more and more commercial and industria…" at bounding box center [784, 435] width 1296 height 66
click at [596, 331] on p "Off-grid renewable energy solutions, including stand-alone systems and mini-gri…" at bounding box center [784, 321] width 1296 height 99
click at [587, 350] on div "Off-grid renewable energy solutions, including stand-alone systems and mini-gri…" at bounding box center [784, 369] width 1296 height 196
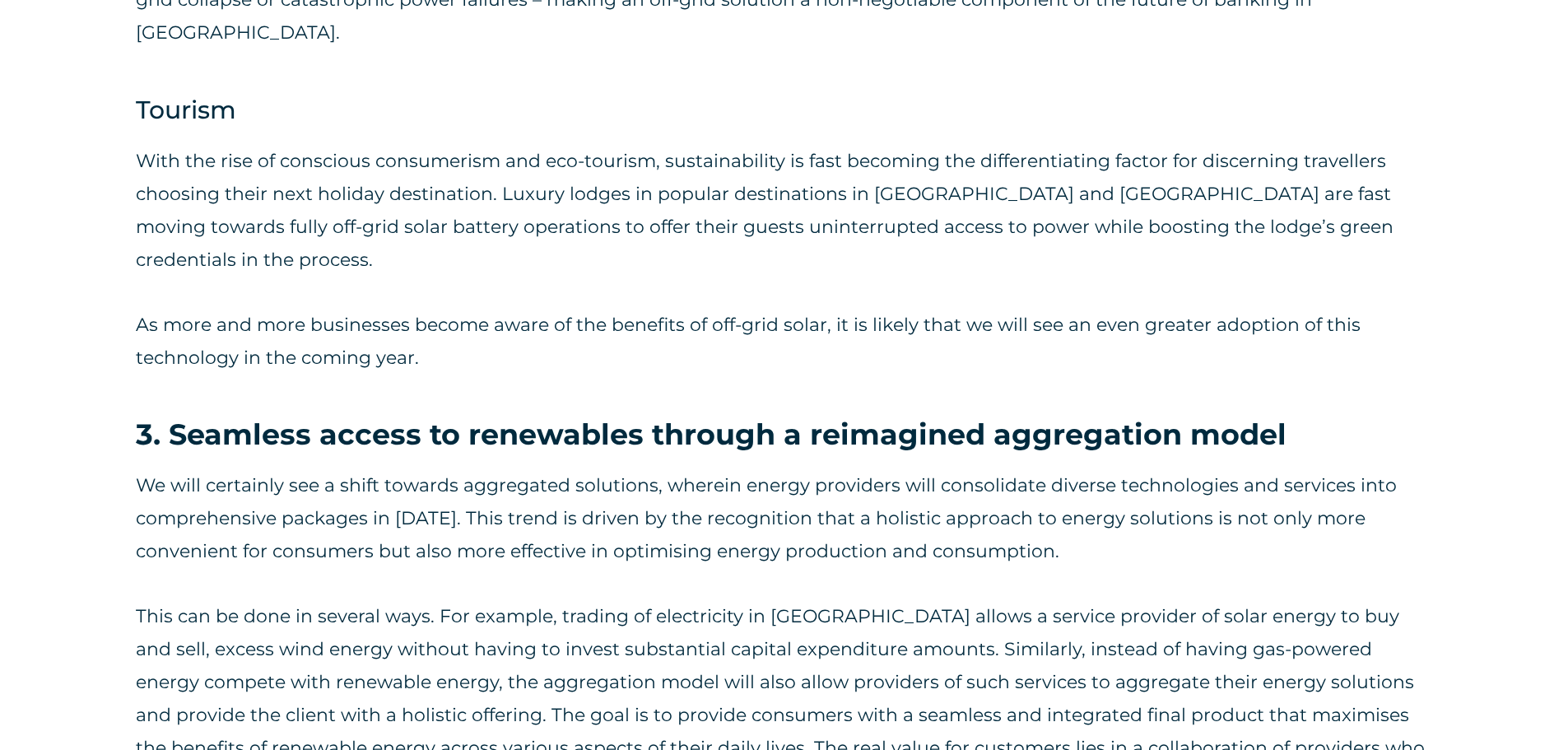
scroll to position [3046, 0]
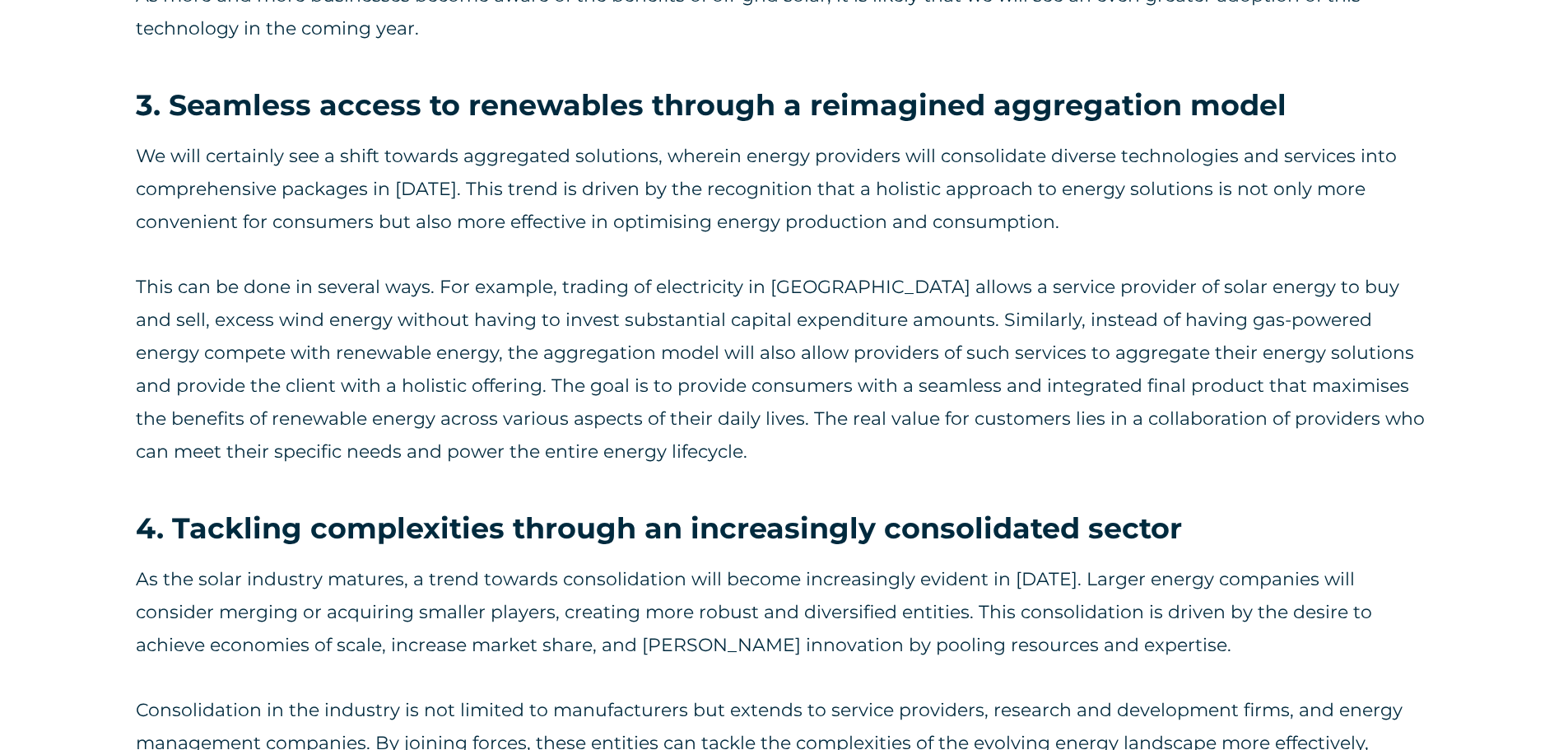
click at [495, 359] on p "This can be done in several ways. For example, trading of electricity in [GEOGR…" at bounding box center [784, 369] width 1296 height 197
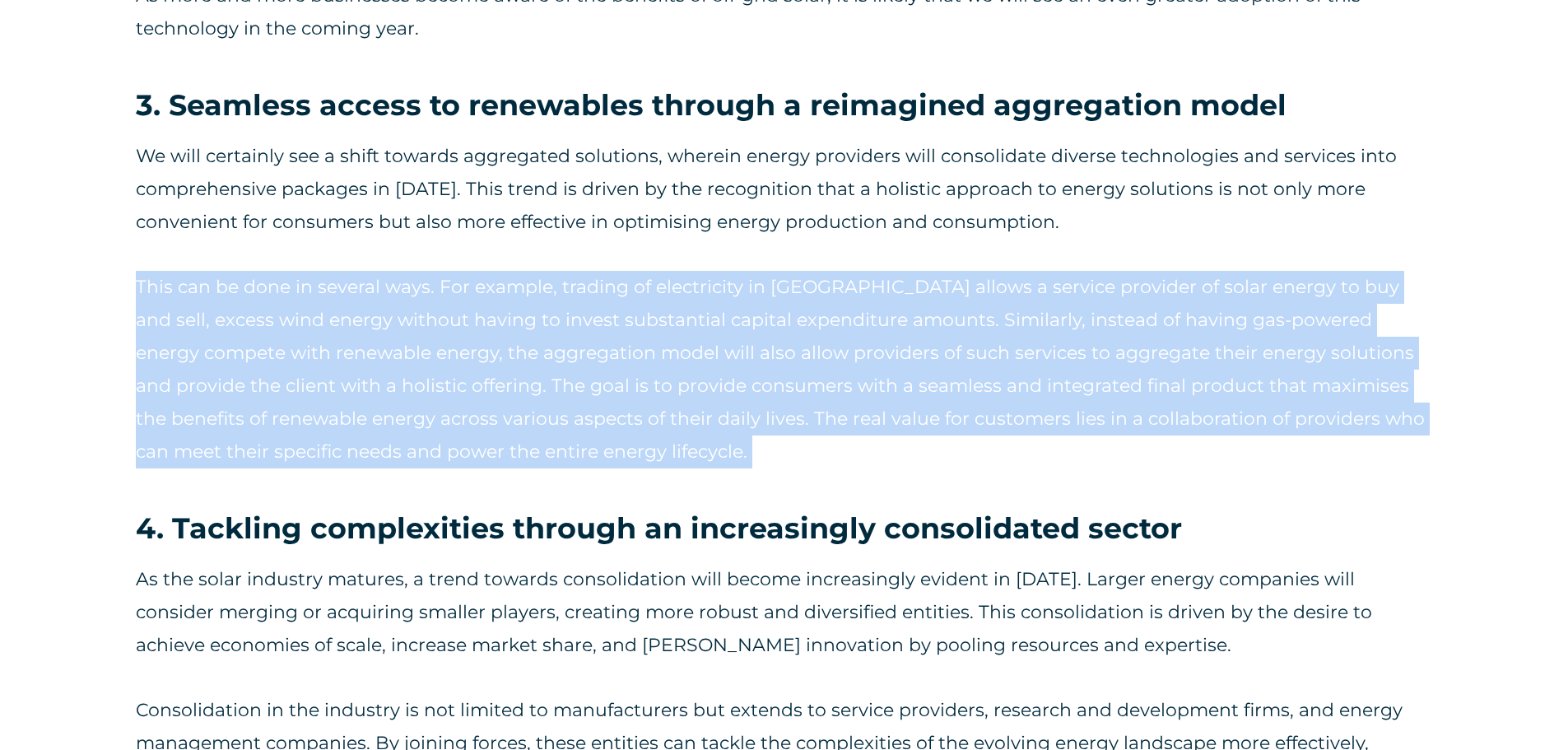
click at [495, 359] on p "This can be done in several ways. For example, trading of electricity in [GEOGR…" at bounding box center [784, 369] width 1296 height 197
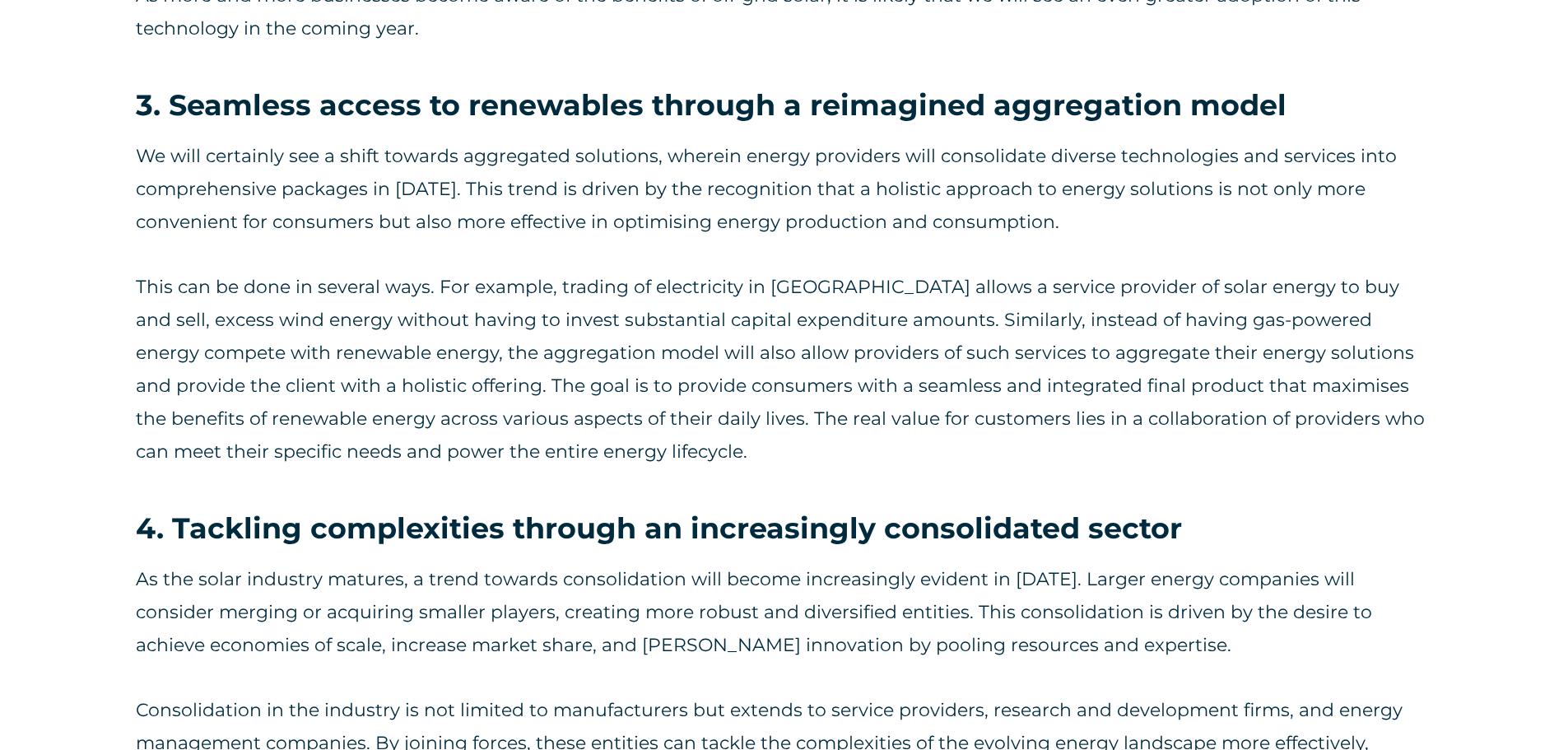
drag, startPoint x: 487, startPoint y: 432, endPoint x: 488, endPoint y: 422, distance: 10.0
click at [487, 510] on h3 "4. Tackling complexities through an increasingly consolidated sector" at bounding box center [784, 529] width 1296 height 38
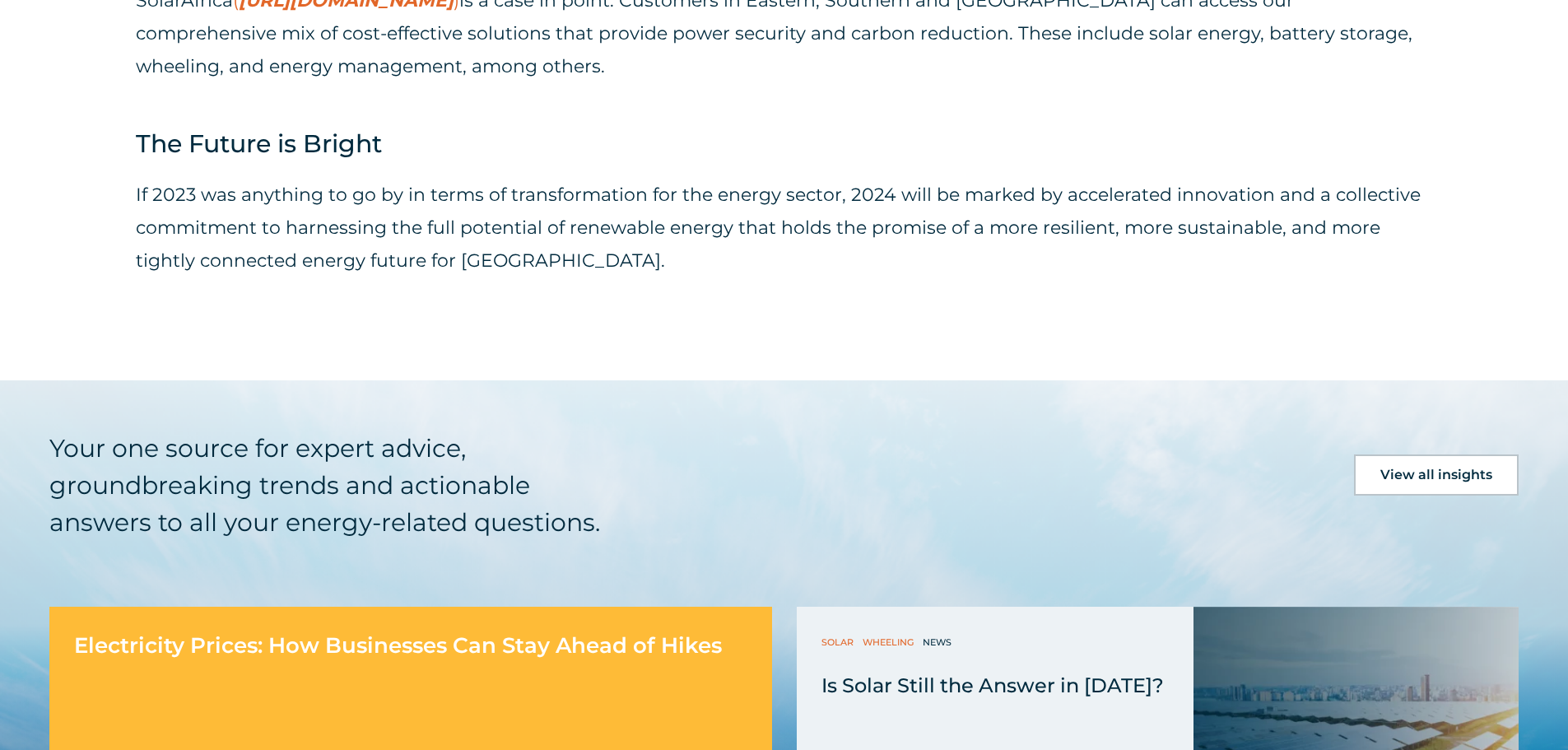
scroll to position [4445, 0]
